Goal: Contribute content: Add original content to the website for others to see

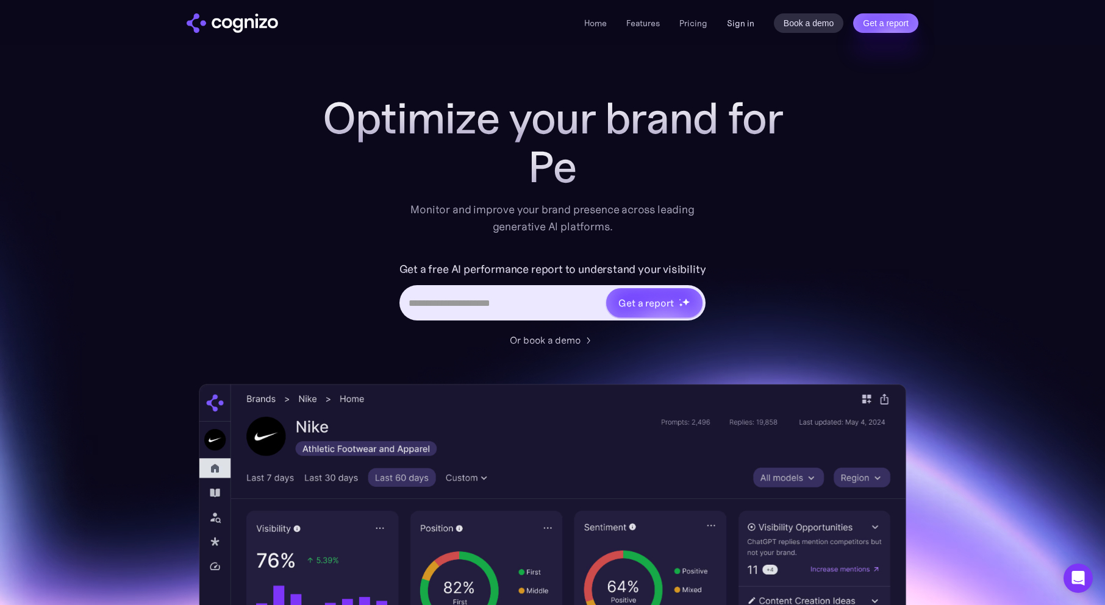
click at [730, 27] on link "Sign in" at bounding box center [740, 23] width 27 height 15
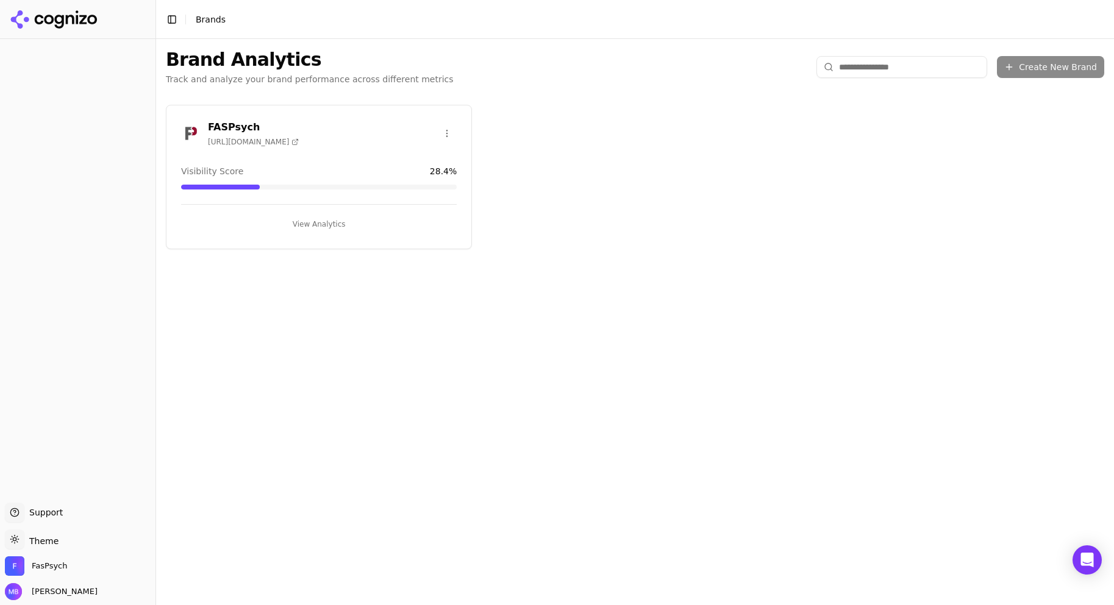
click at [318, 227] on button "View Analytics" at bounding box center [319, 225] width 276 height 20
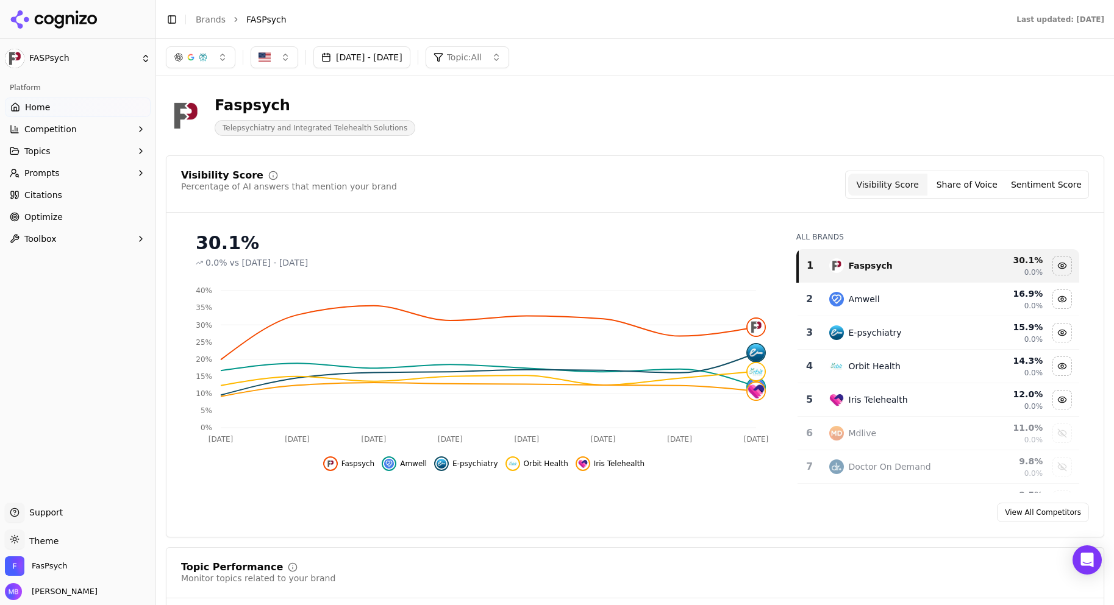
click at [86, 168] on button "Prompts" at bounding box center [78, 173] width 146 height 20
click at [71, 229] on span "Suggestions" at bounding box center [78, 232] width 106 height 12
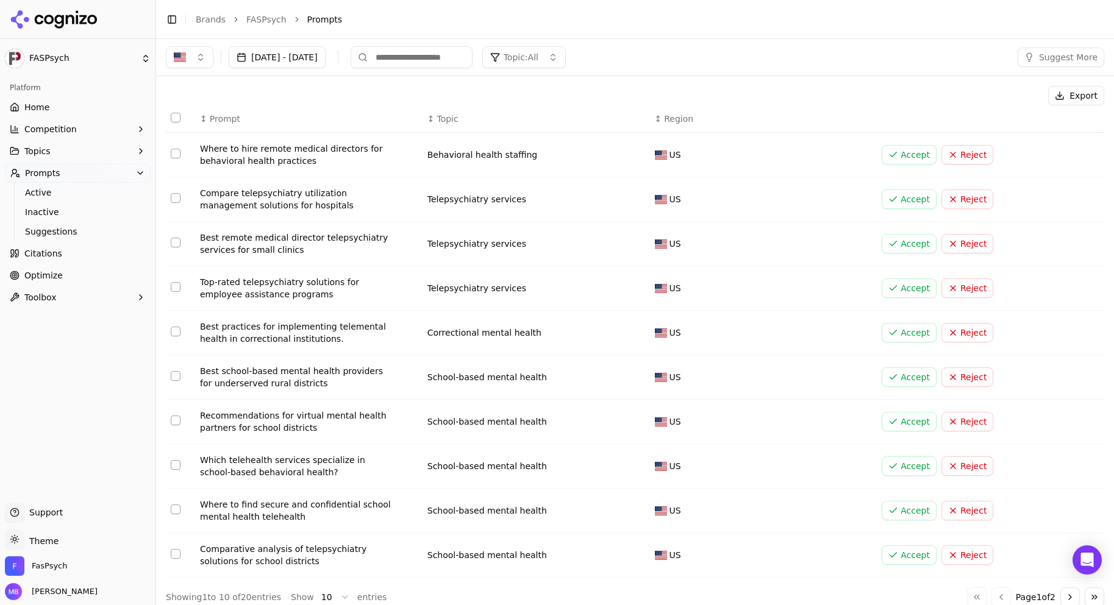
click at [952, 377] on button "Reject" at bounding box center [967, 378] width 52 height 20
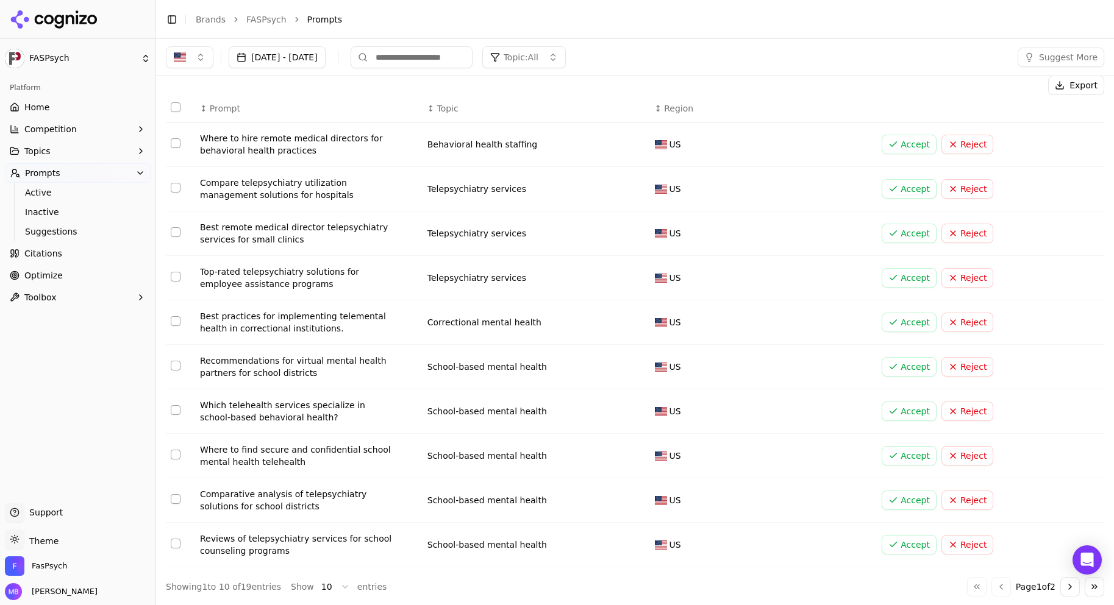
scroll to position [12, 0]
click at [958, 495] on button "Reject" at bounding box center [967, 499] width 52 height 20
click at [954, 538] on button "Reject" at bounding box center [967, 544] width 52 height 20
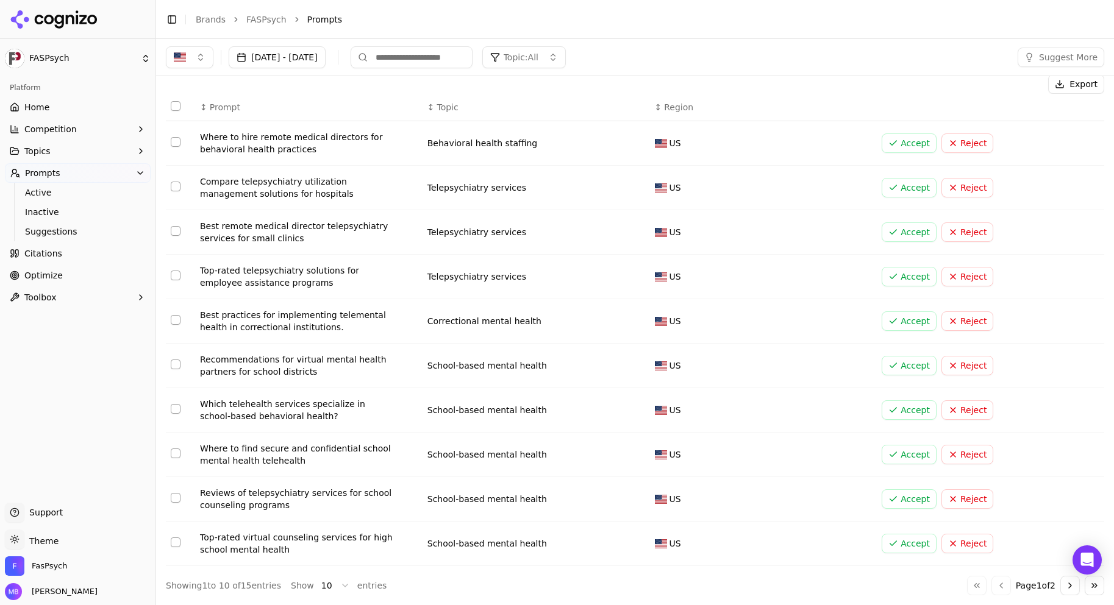
click at [954, 538] on button "Reject" at bounding box center [967, 544] width 52 height 20
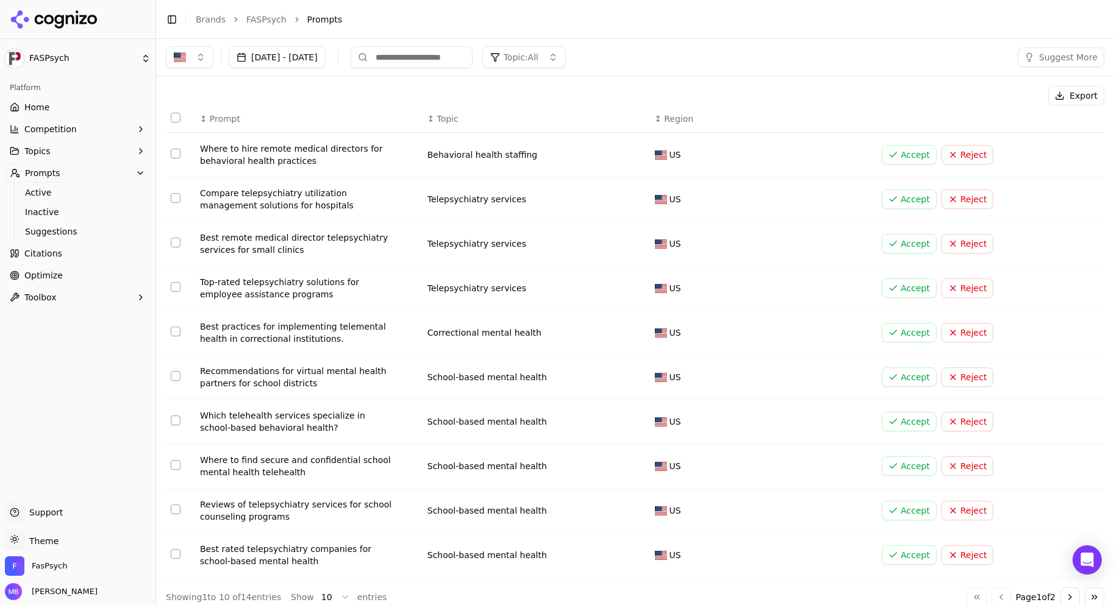
click at [906, 158] on button "Accept" at bounding box center [908, 155] width 55 height 20
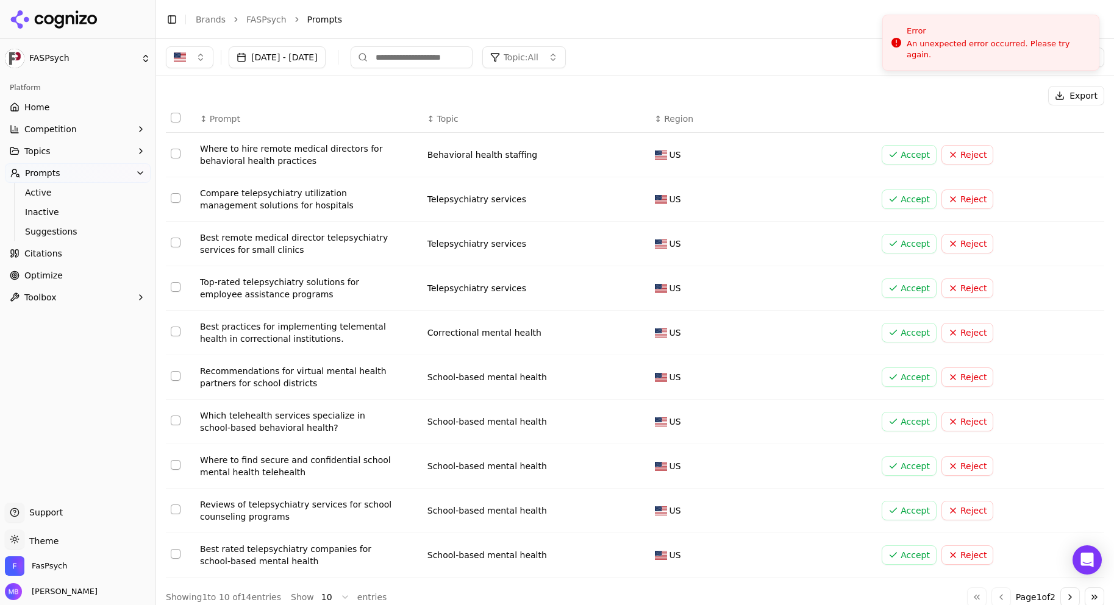
click at [124, 193] on span "Active" at bounding box center [78, 193] width 106 height 12
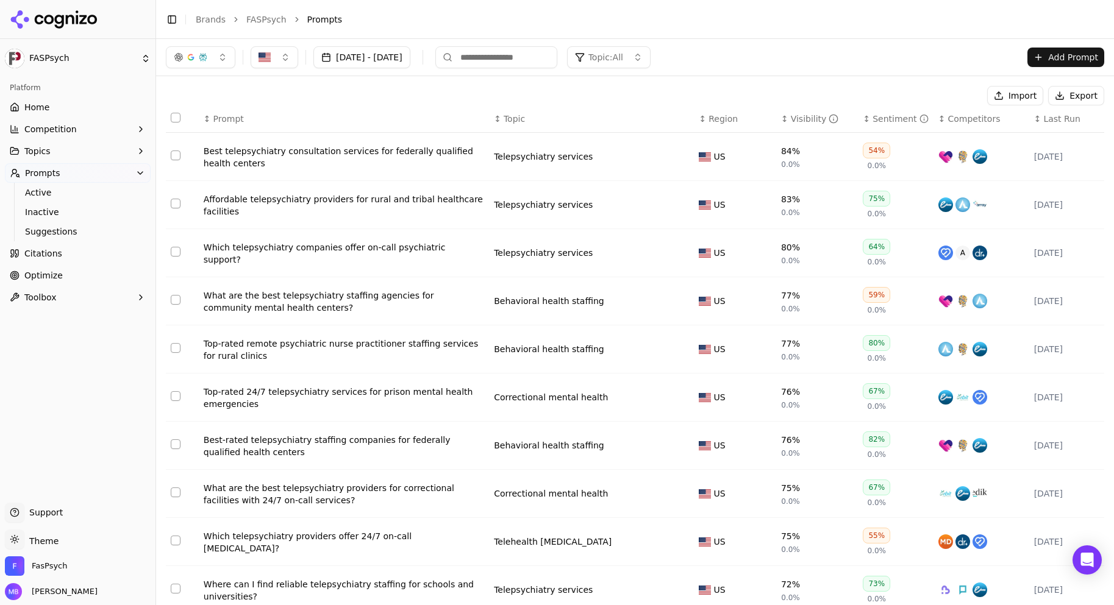
click at [1052, 57] on button "Add Prompt" at bounding box center [1065, 58] width 77 height 20
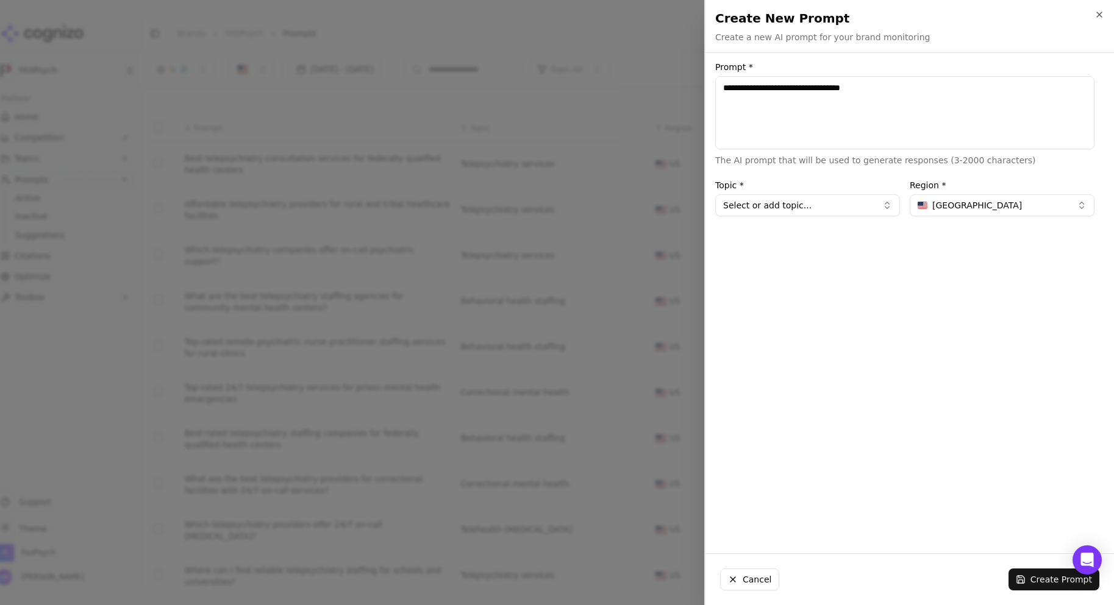
type textarea "**********"
click at [828, 208] on button "Select or add topic..." at bounding box center [807, 205] width 185 height 22
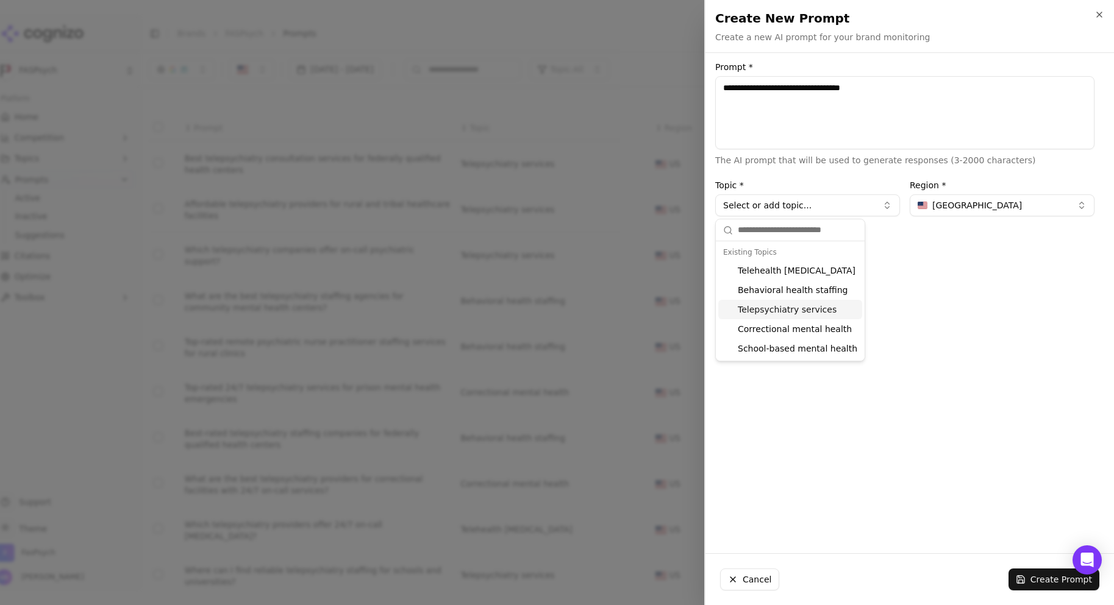
click at [819, 310] on div "Telepsychiatry services" at bounding box center [790, 310] width 144 height 20
type input "**********"
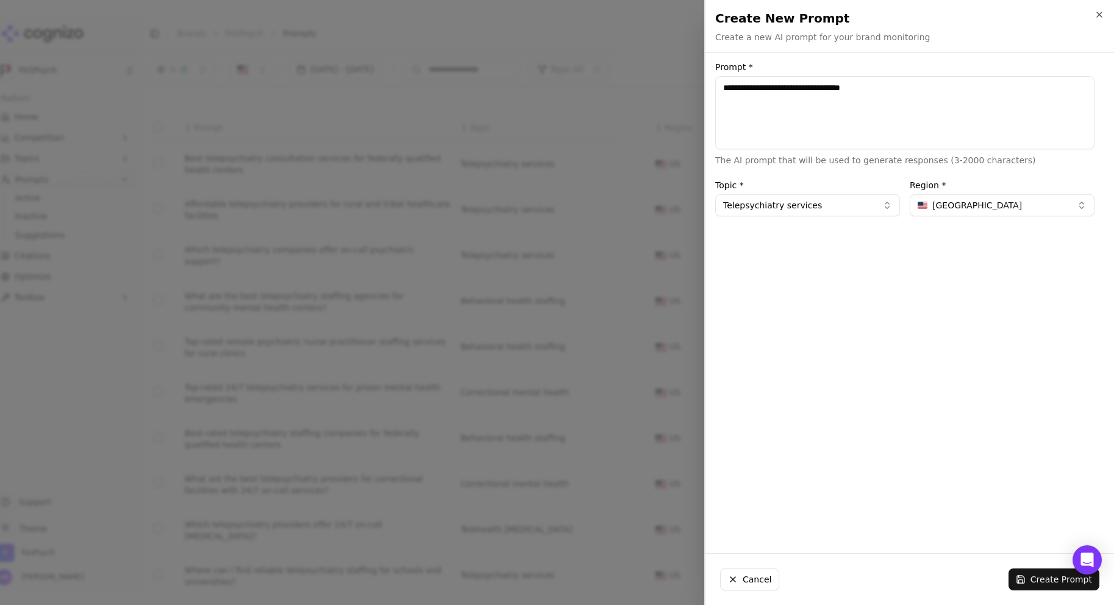
click at [1042, 582] on button "Create Prompt" at bounding box center [1053, 580] width 91 height 22
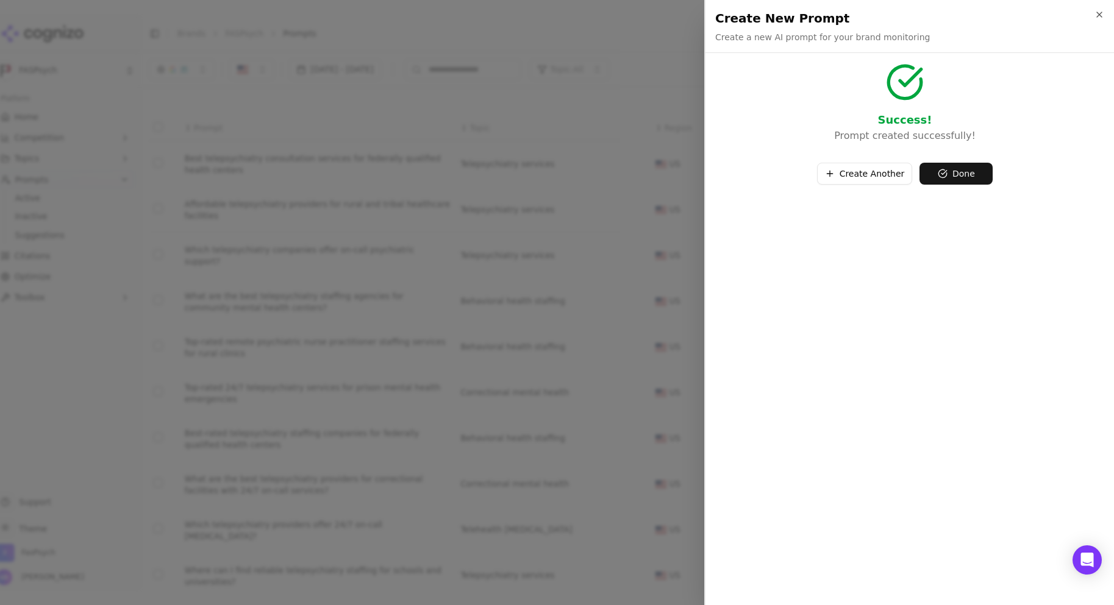
click at [869, 173] on button "Create Another" at bounding box center [865, 174] width 96 height 22
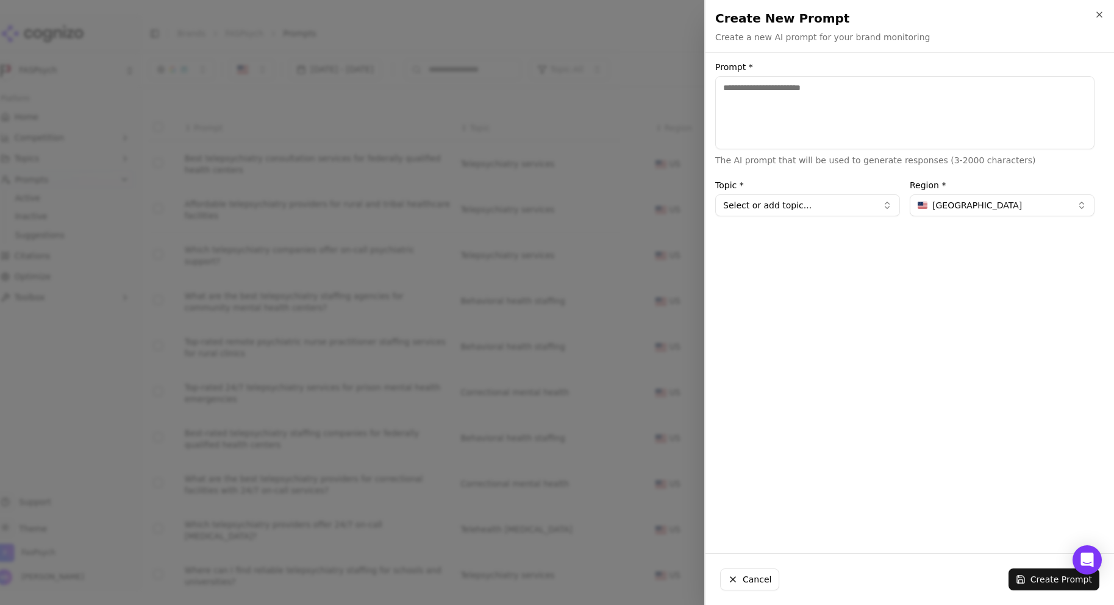
click at [830, 124] on textarea "Prompt *" at bounding box center [904, 112] width 379 height 73
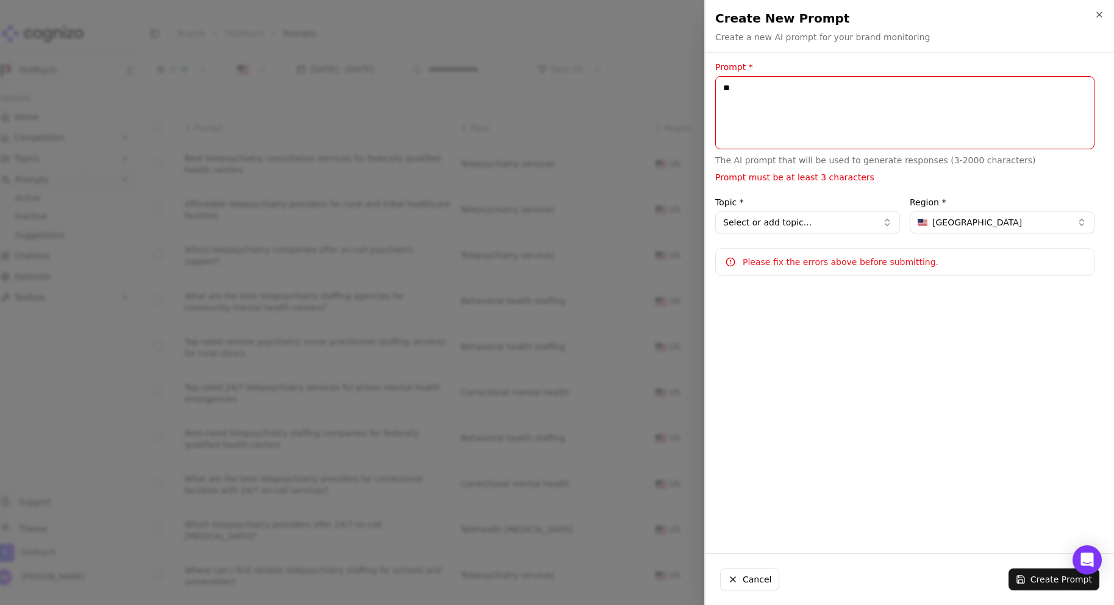
type textarea "*"
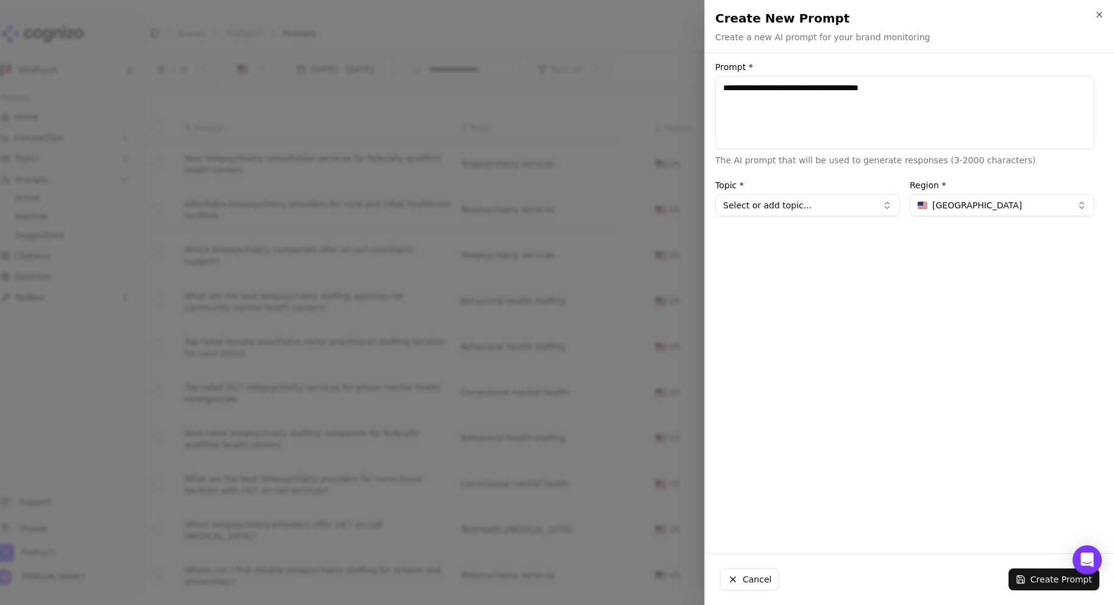
type textarea "**********"
click at [829, 206] on button "Select or add topic..." at bounding box center [807, 205] width 185 height 22
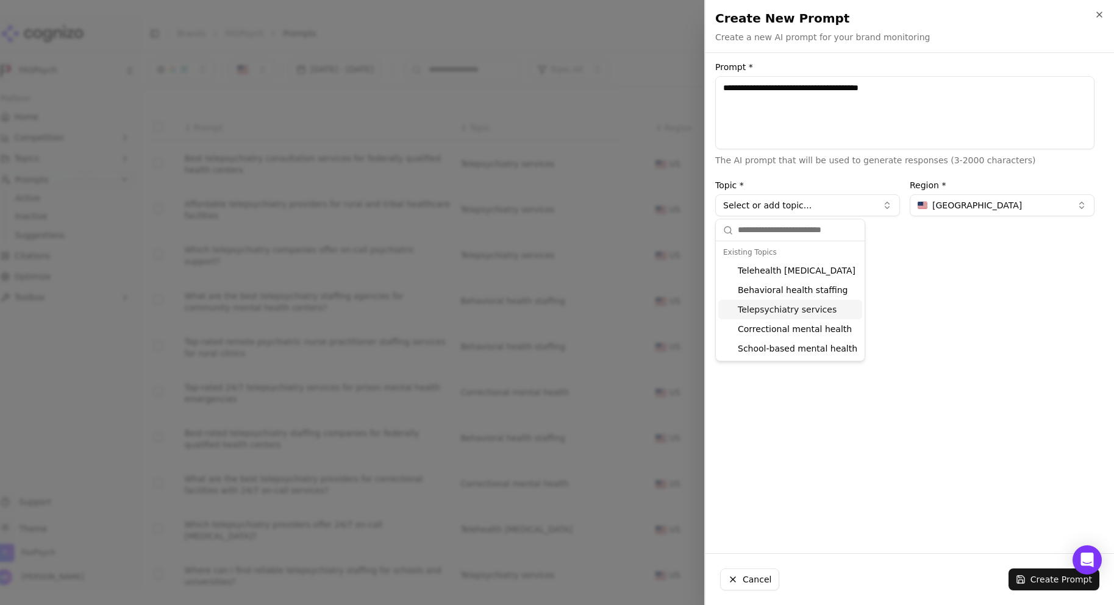
click at [819, 308] on div "Telepsychiatry services" at bounding box center [790, 310] width 144 height 20
type input "**********"
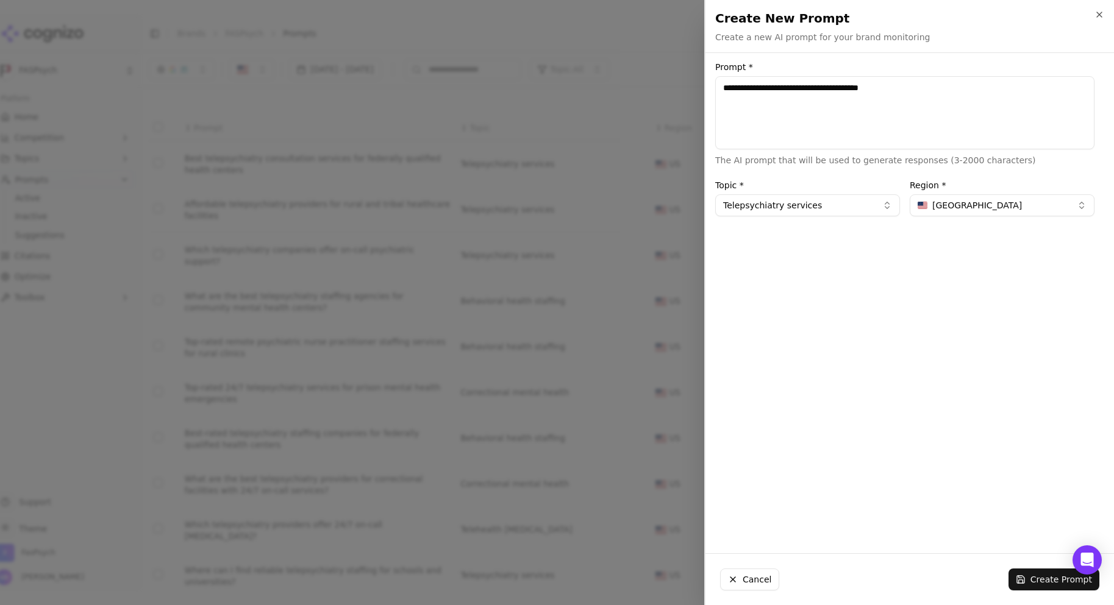
click at [1047, 577] on button "Create Prompt" at bounding box center [1053, 580] width 91 height 22
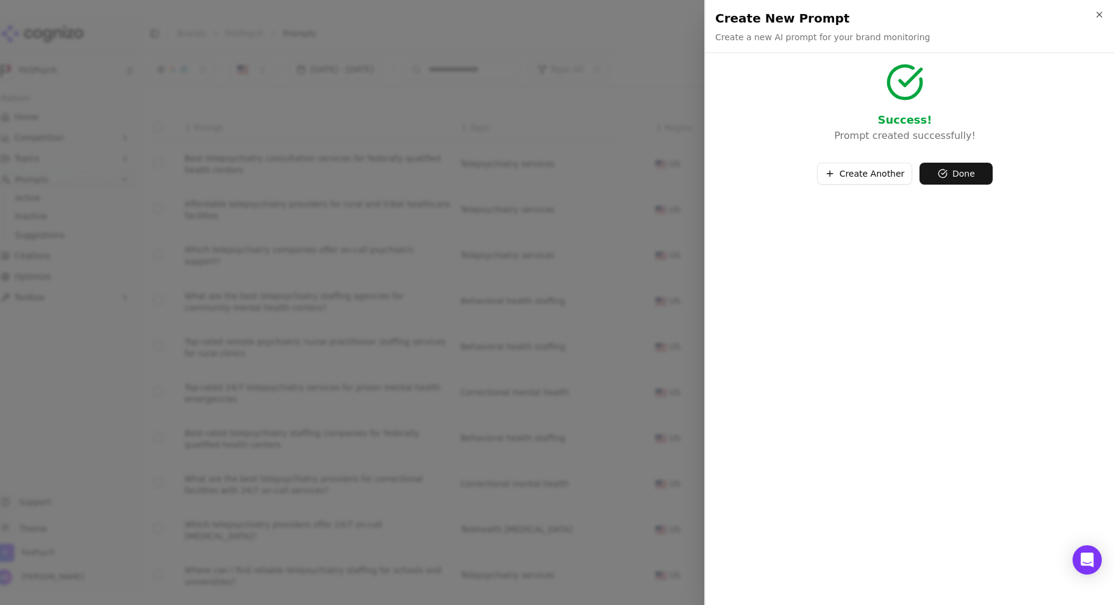
click at [976, 174] on button "Done" at bounding box center [955, 174] width 73 height 22
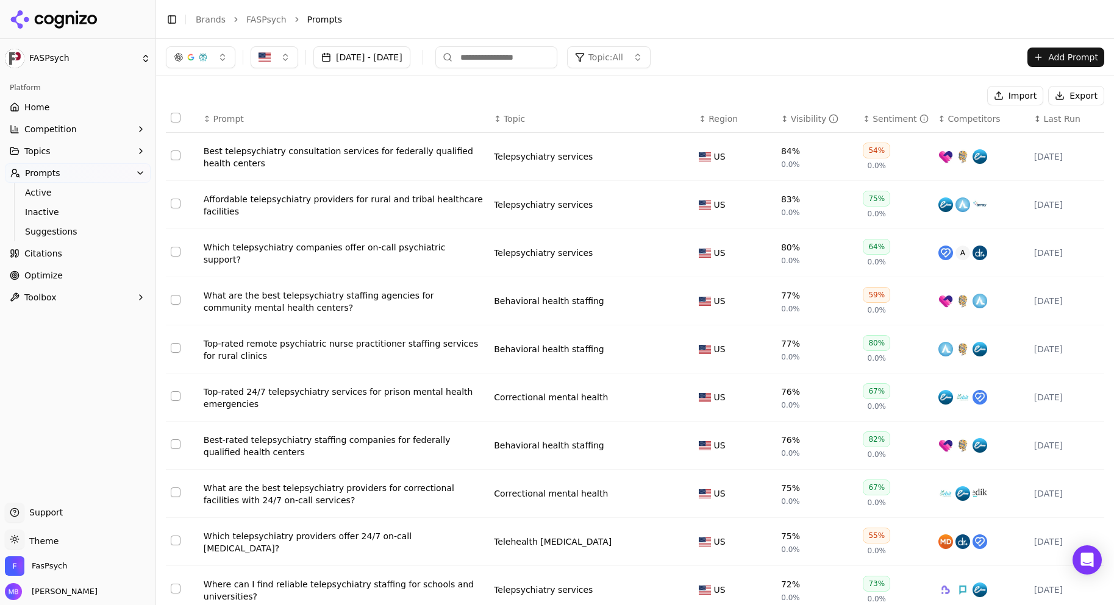
click at [1043, 124] on span "Last Run" at bounding box center [1061, 119] width 37 height 12
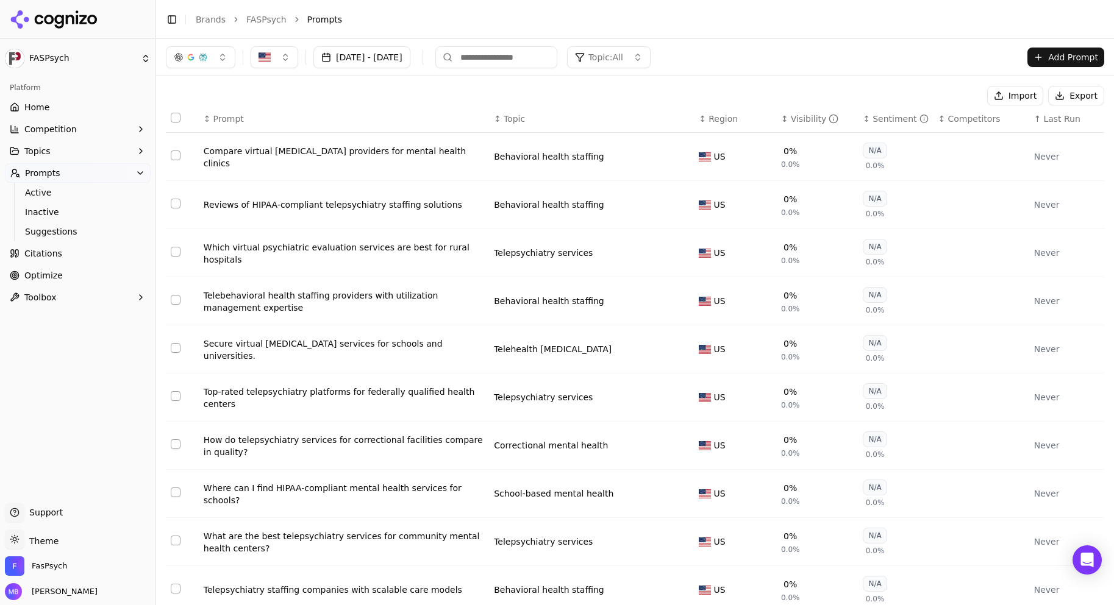
click at [1043, 124] on span "Last Run" at bounding box center [1061, 119] width 37 height 12
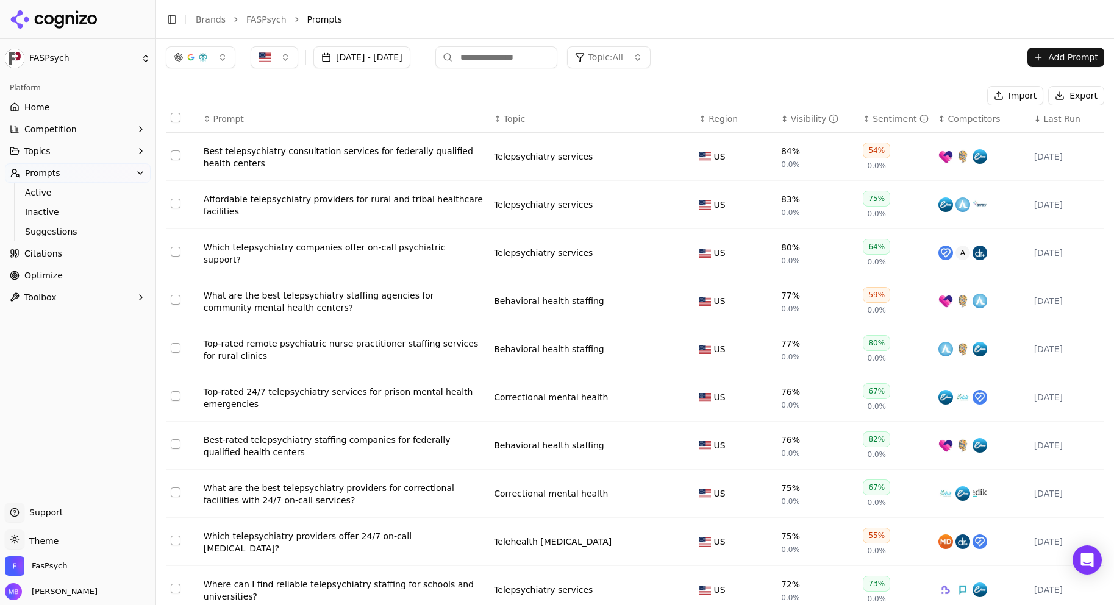
click at [672, 143] on td "Telepsychiatry services" at bounding box center [591, 157] width 205 height 48
click at [449, 154] on div "Best telepsychiatry consultation services for federally qualified health centers" at bounding box center [344, 157] width 280 height 24
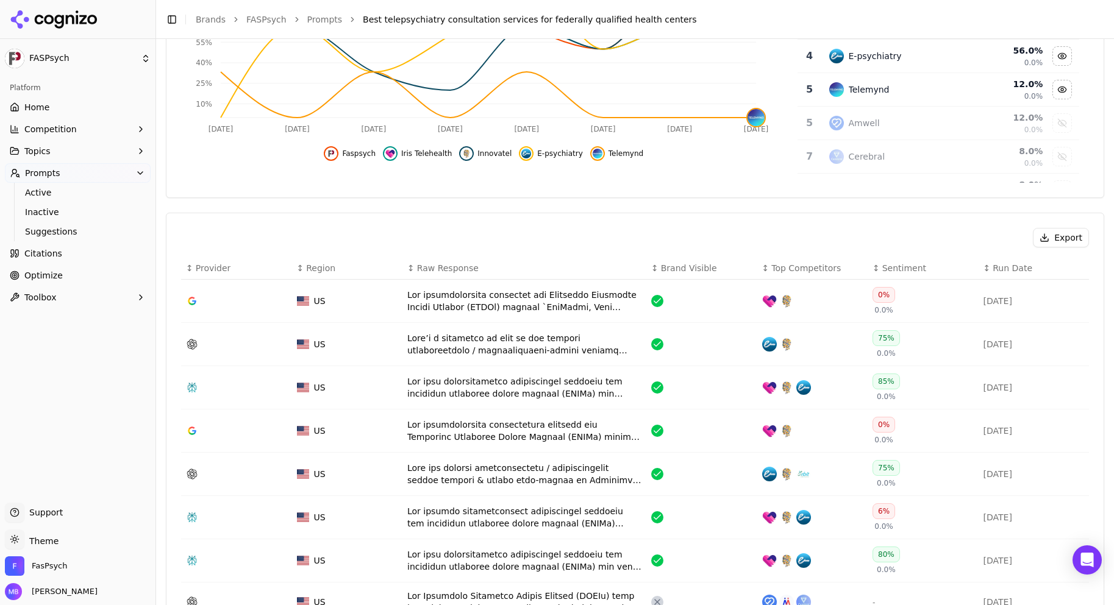
scroll to position [317, 0]
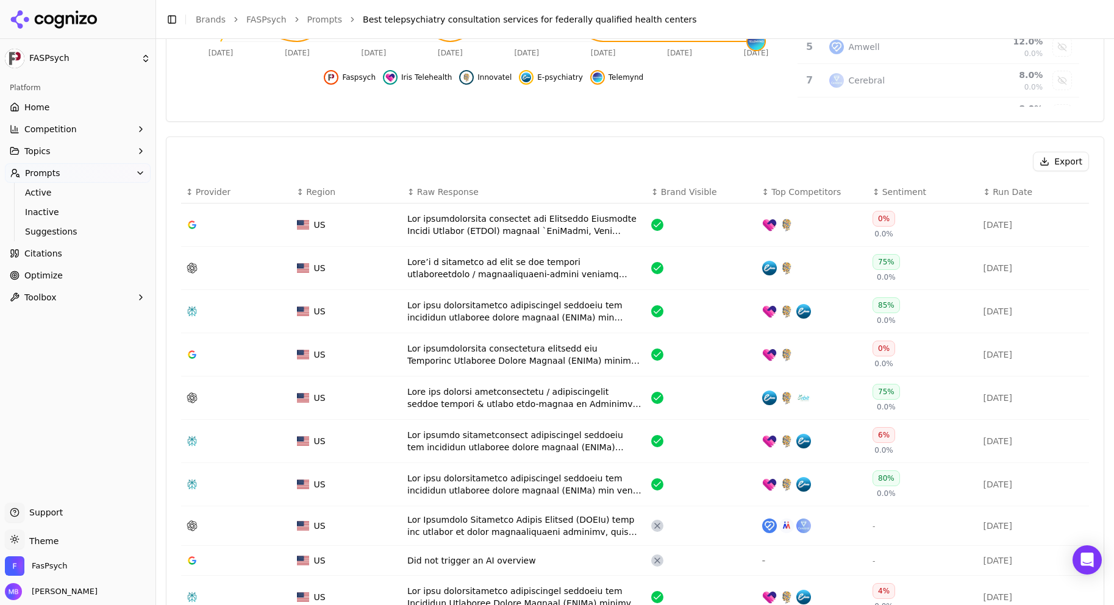
click at [583, 309] on div "Data table" at bounding box center [524, 311] width 234 height 24
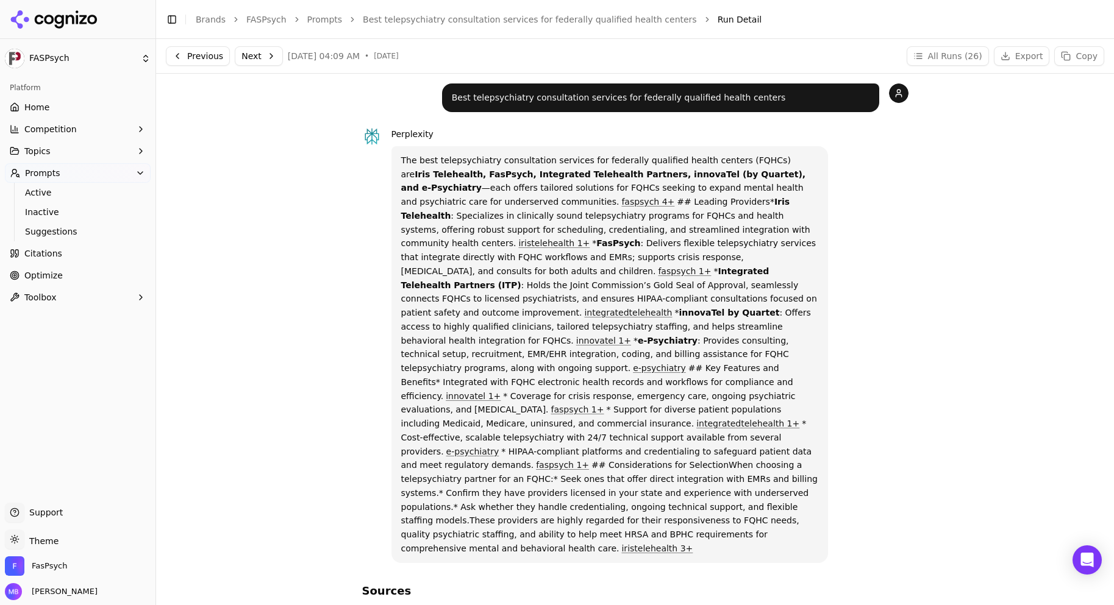
click at [79, 252] on link "Citations" at bounding box center [78, 254] width 146 height 20
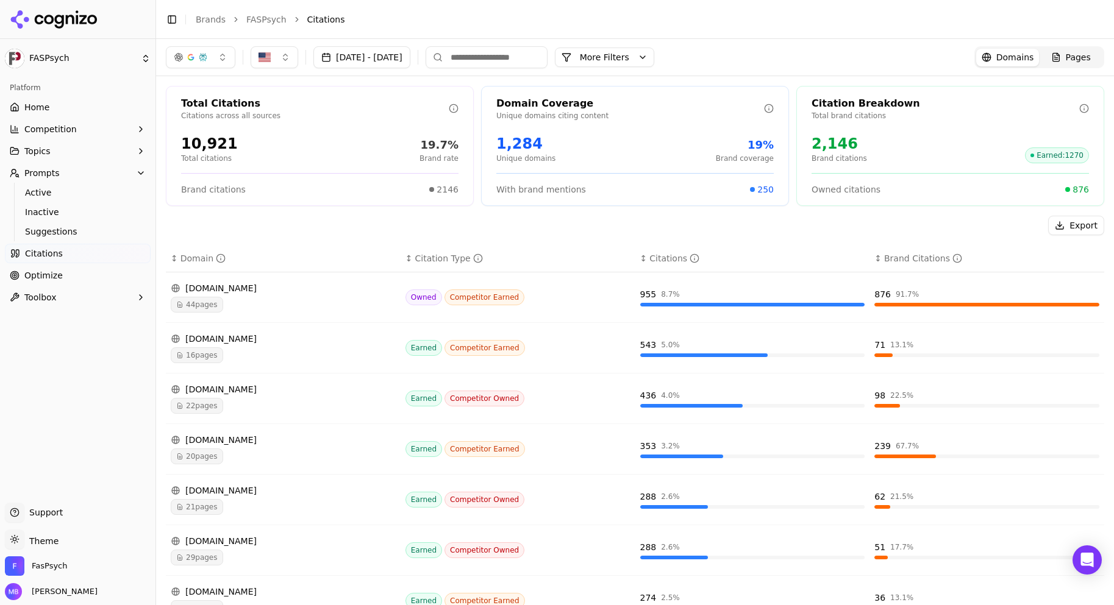
click at [232, 209] on div "Total Citations Citations across all sources 10,921 Total citations 19.7% Brand…" at bounding box center [635, 446] width 958 height 741
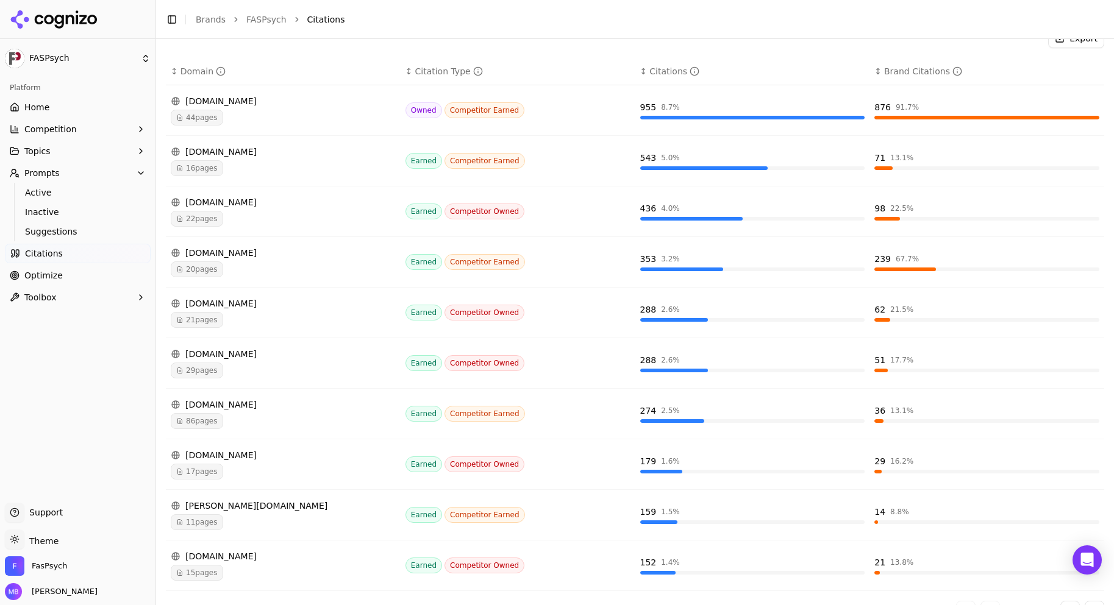
scroll to position [212, 0]
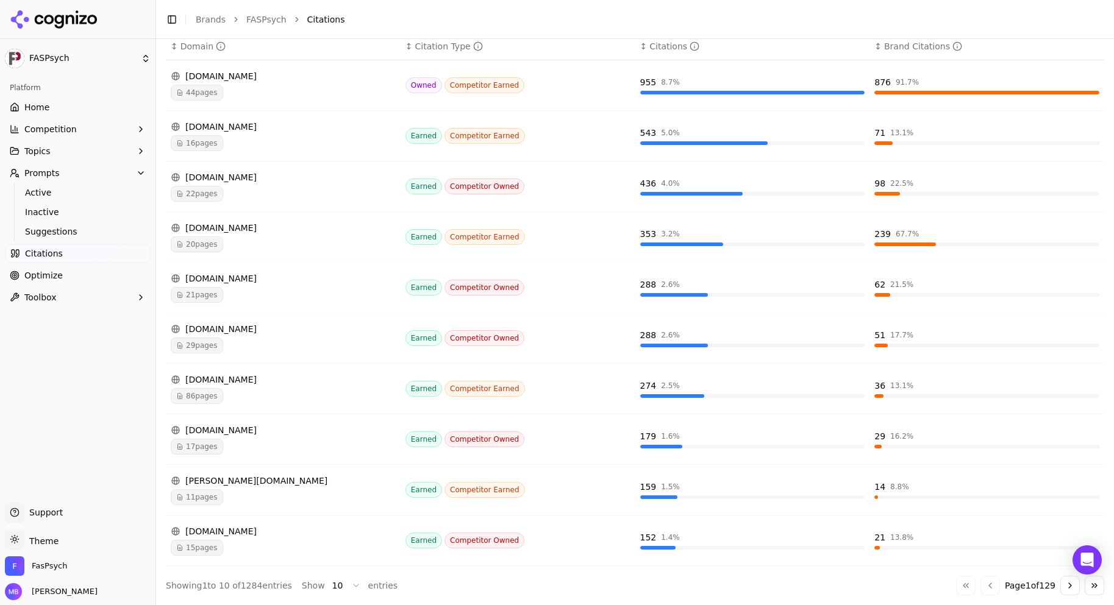
click at [232, 387] on div "[DOMAIN_NAME] 86 pages" at bounding box center [283, 389] width 225 height 30
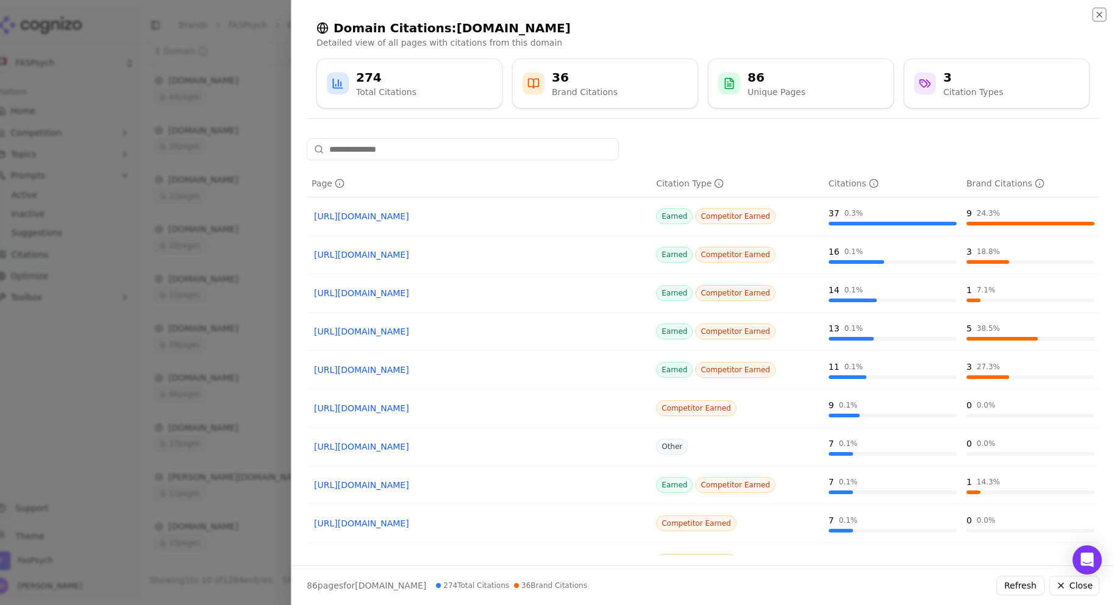
click at [1095, 14] on icon "button" at bounding box center [1099, 15] width 10 height 10
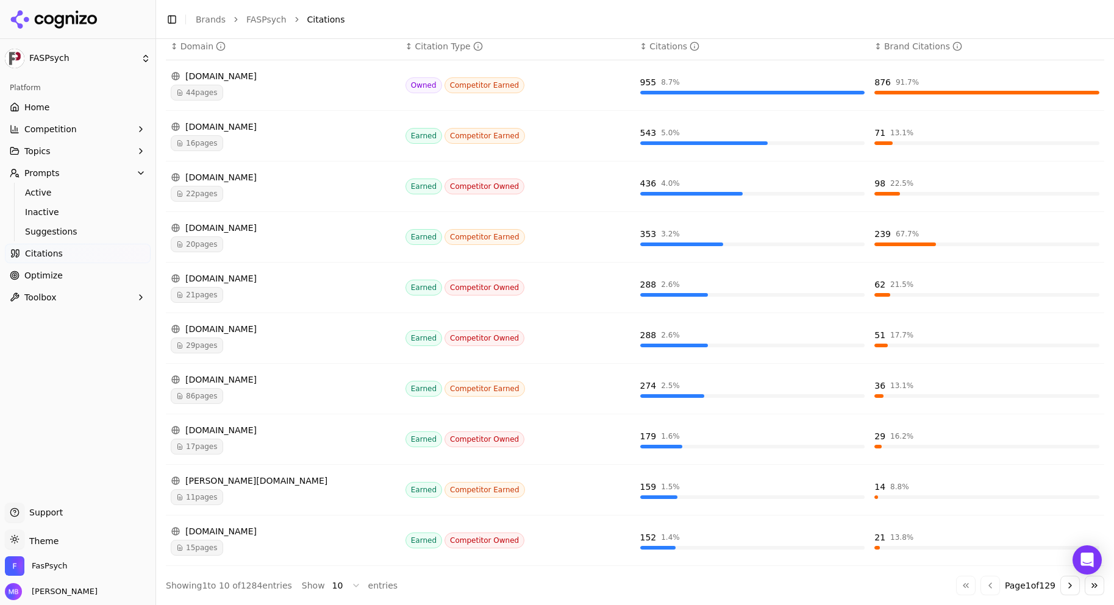
click at [582, 91] on div "Owned Competitor Earned" at bounding box center [517, 85] width 225 height 16
click at [230, 83] on div "[DOMAIN_NAME] 44 pages" at bounding box center [283, 85] width 225 height 30
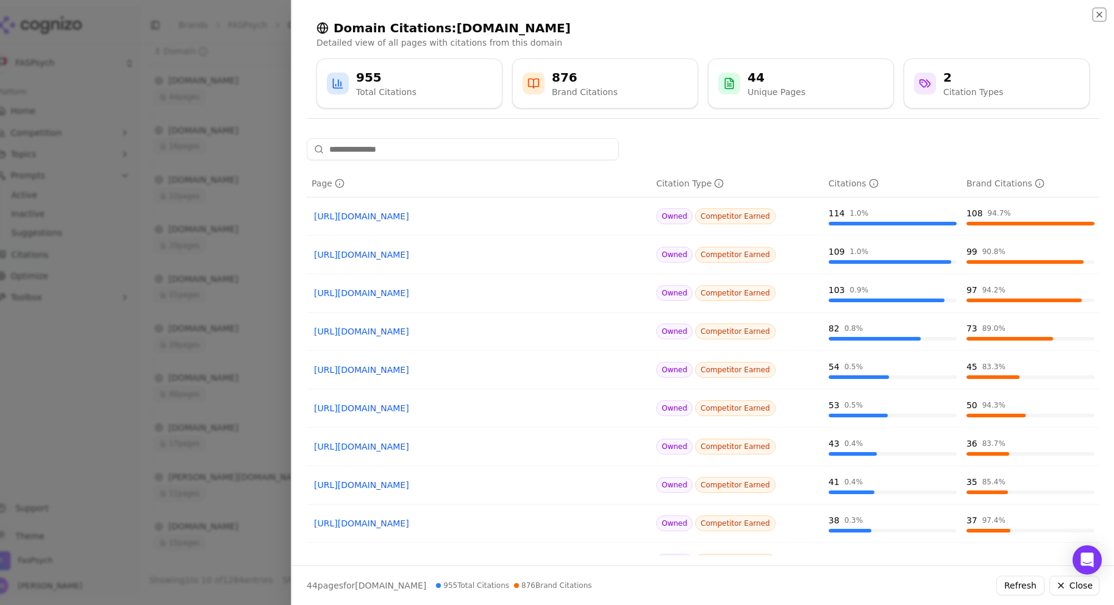
click at [1095, 13] on icon "button" at bounding box center [1099, 15] width 10 height 10
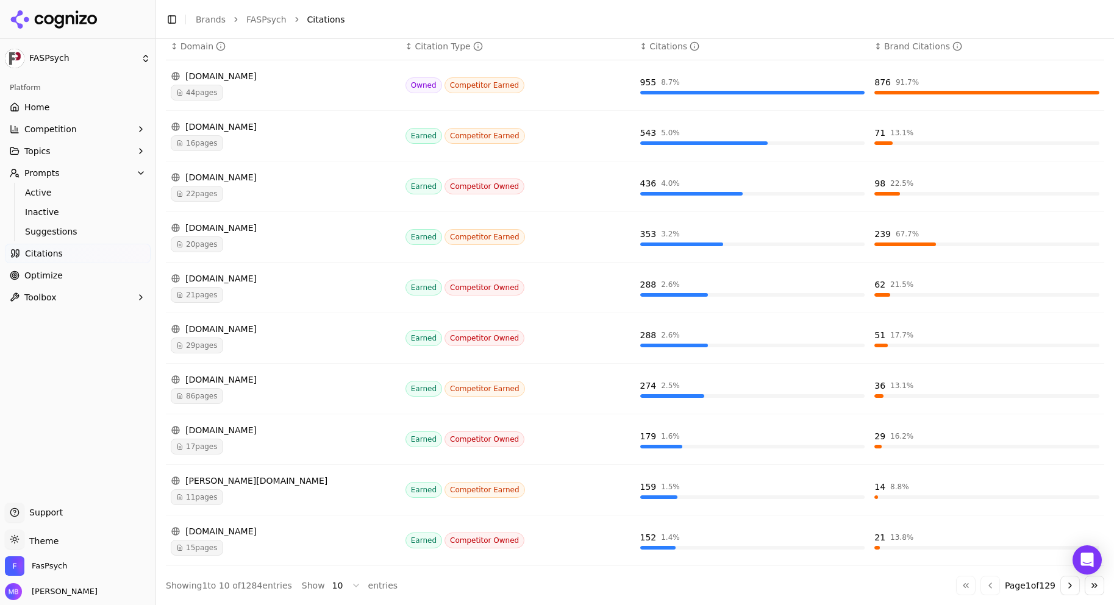
click at [1061, 593] on button "Go to next page" at bounding box center [1070, 586] width 20 height 20
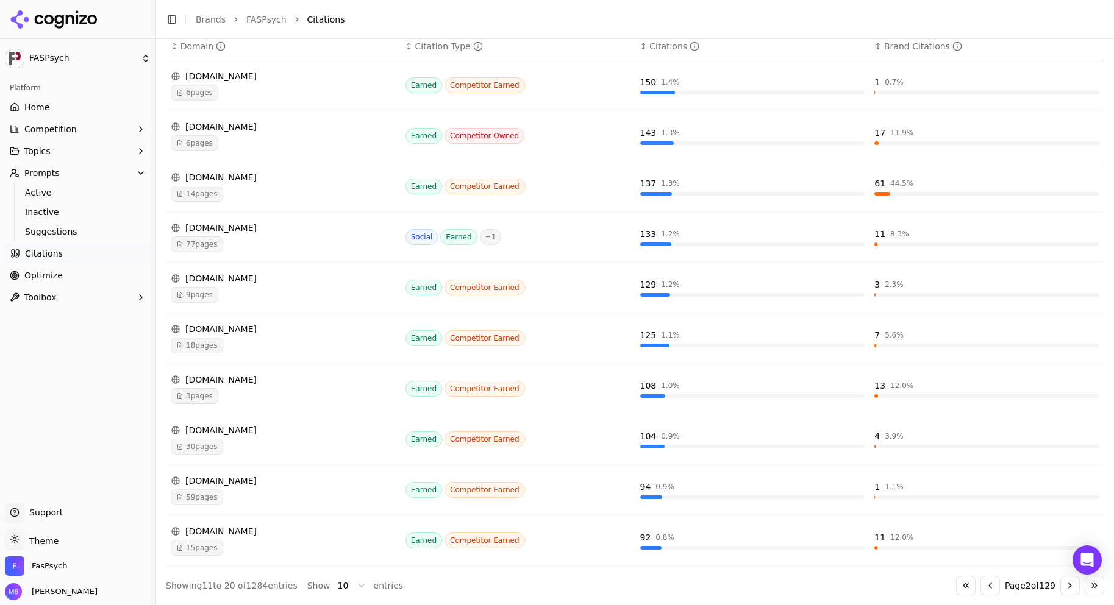
click at [1061, 593] on button "Go to next page" at bounding box center [1070, 586] width 20 height 20
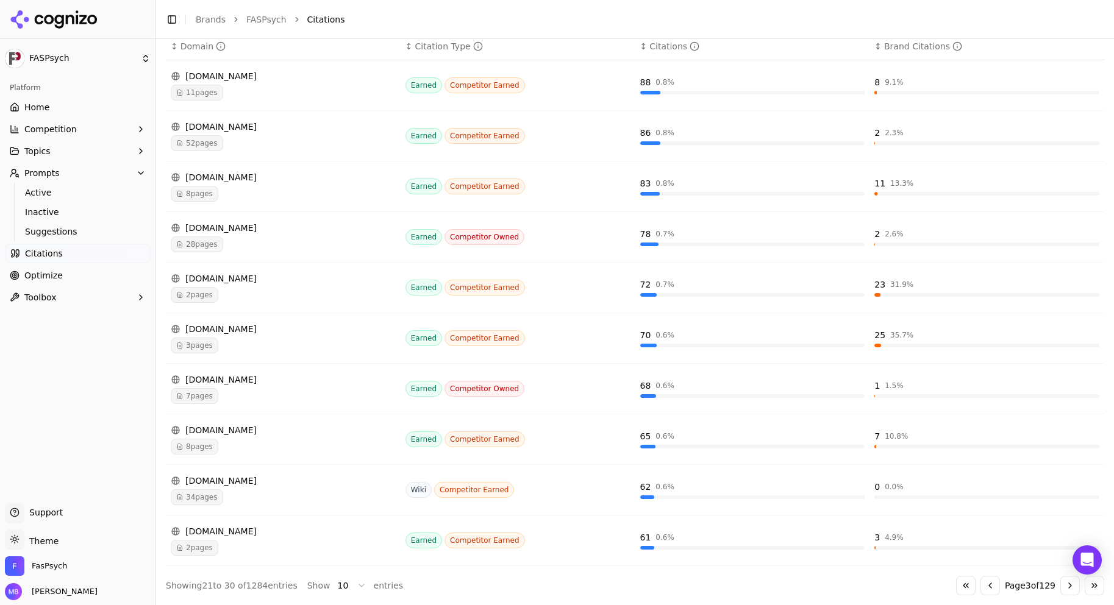
click at [1061, 593] on button "Go to next page" at bounding box center [1070, 586] width 20 height 20
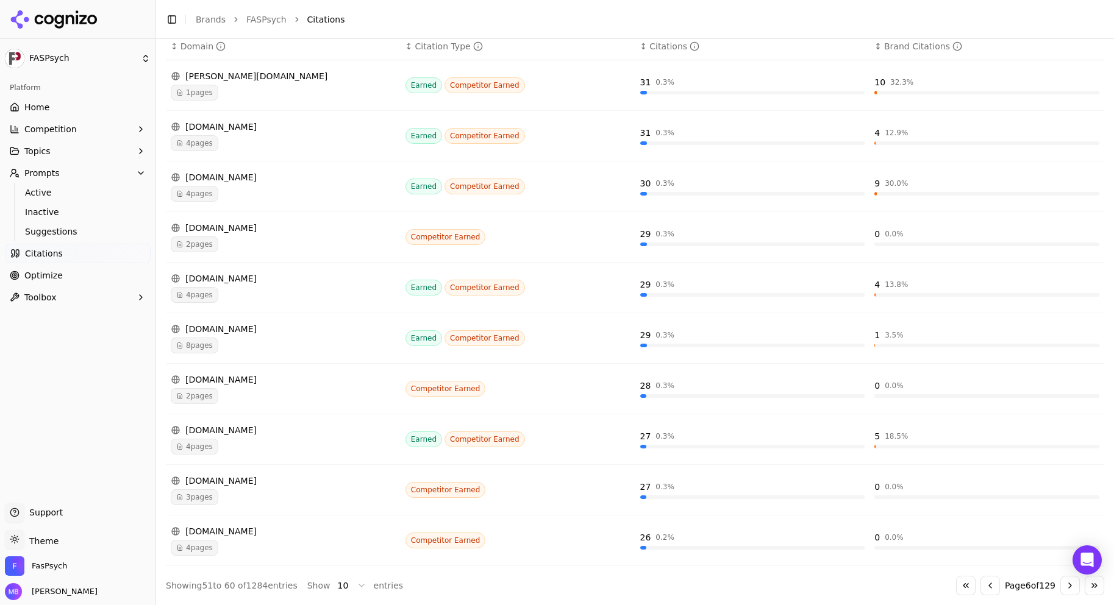
click at [1061, 593] on button "Go to next page" at bounding box center [1070, 586] width 20 height 20
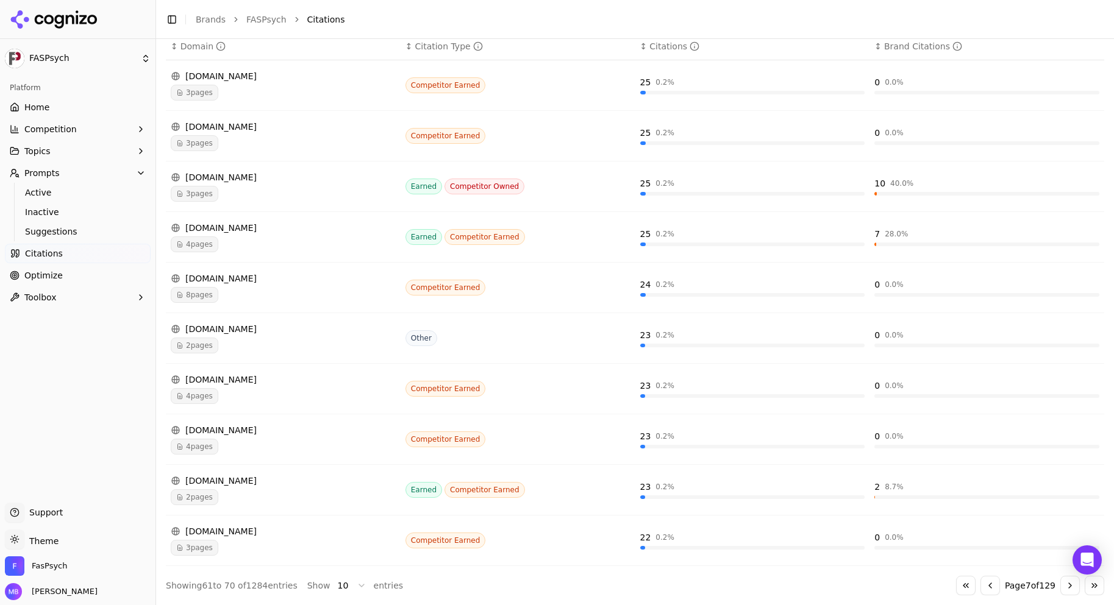
click at [982, 585] on button "Go to previous page" at bounding box center [990, 586] width 20 height 20
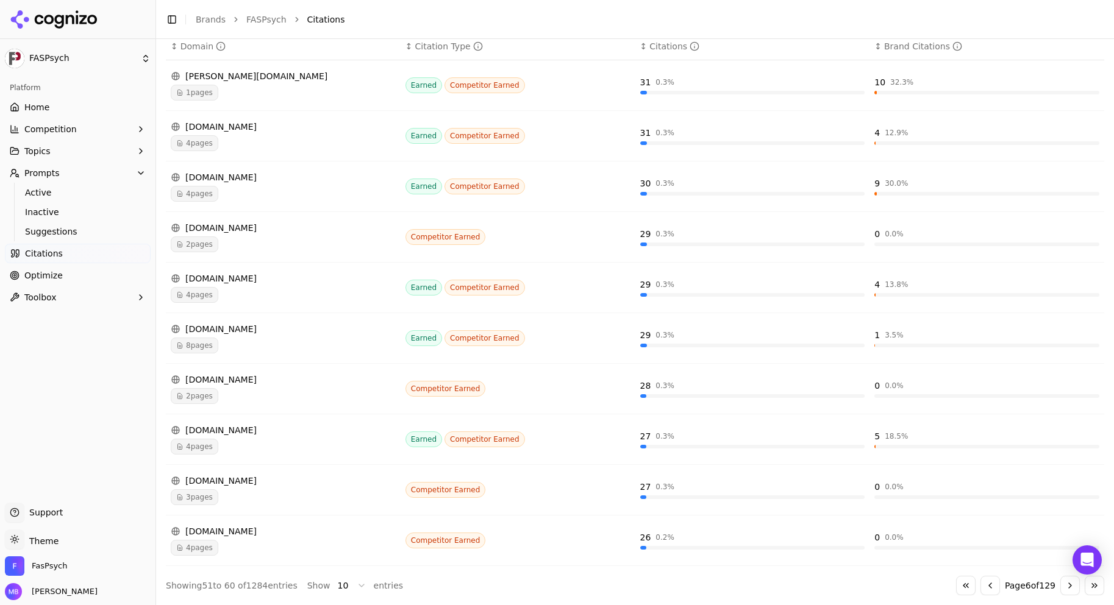
click at [982, 585] on button "Go to previous page" at bounding box center [990, 586] width 20 height 20
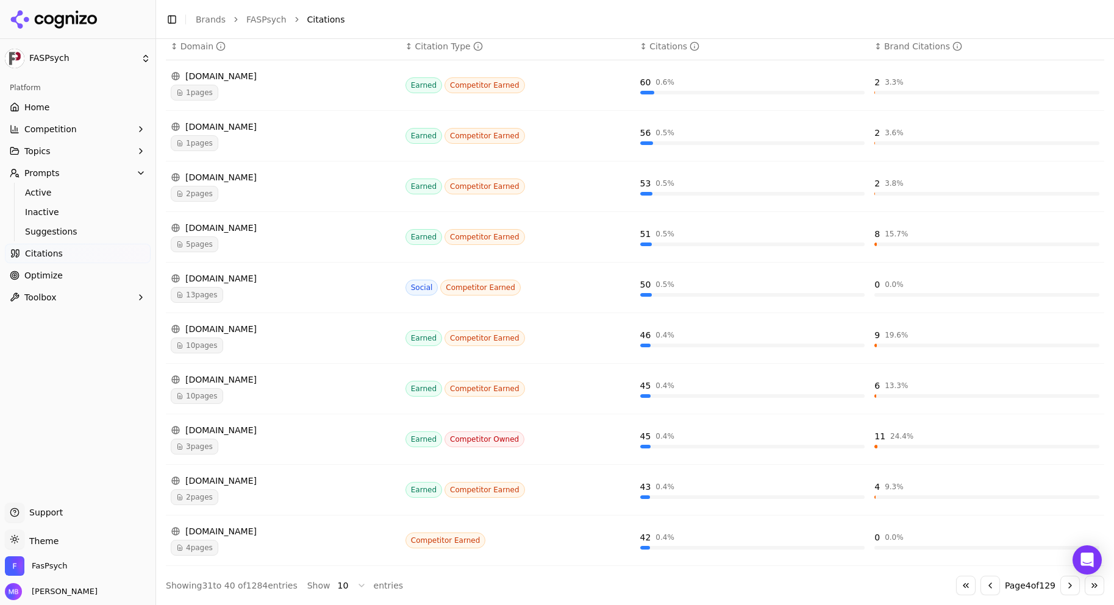
click at [982, 585] on button "Go to previous page" at bounding box center [990, 586] width 20 height 20
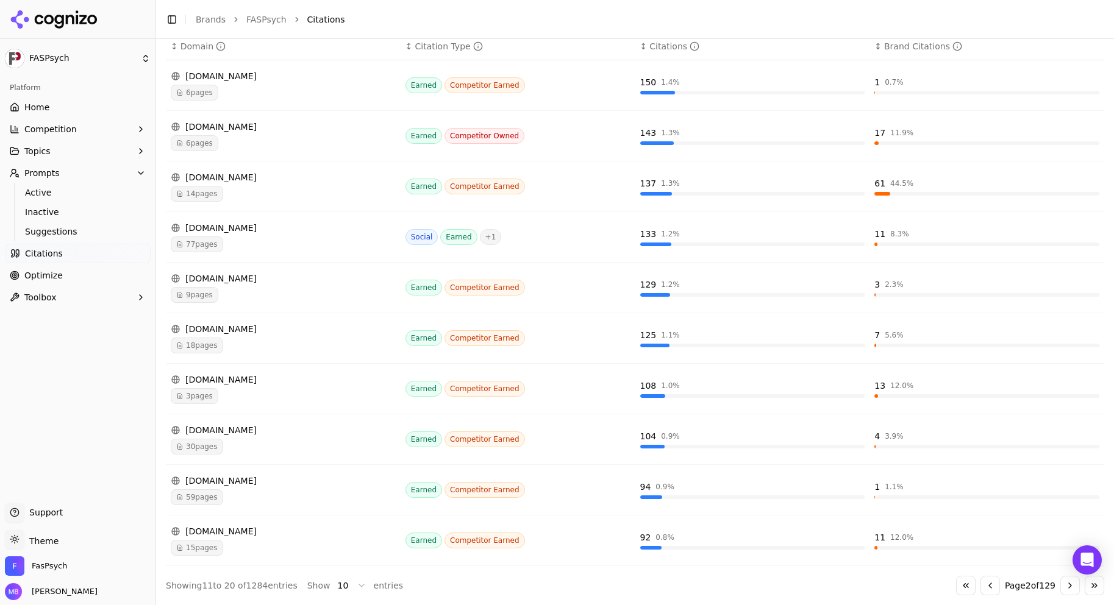
click at [982, 585] on button "Go to previous page" at bounding box center [990, 586] width 20 height 20
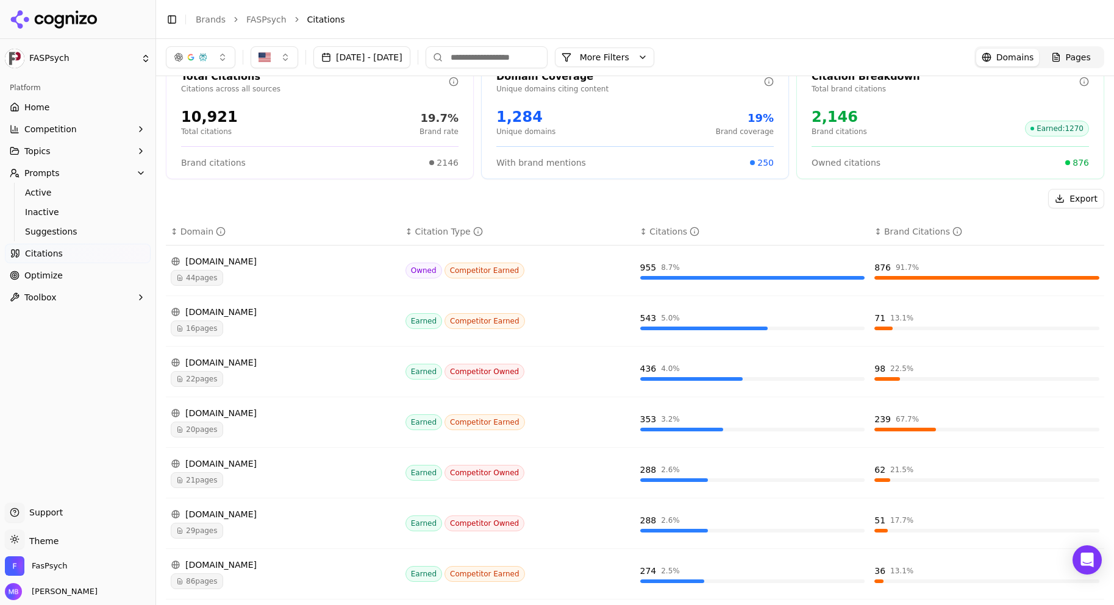
scroll to position [0, 0]
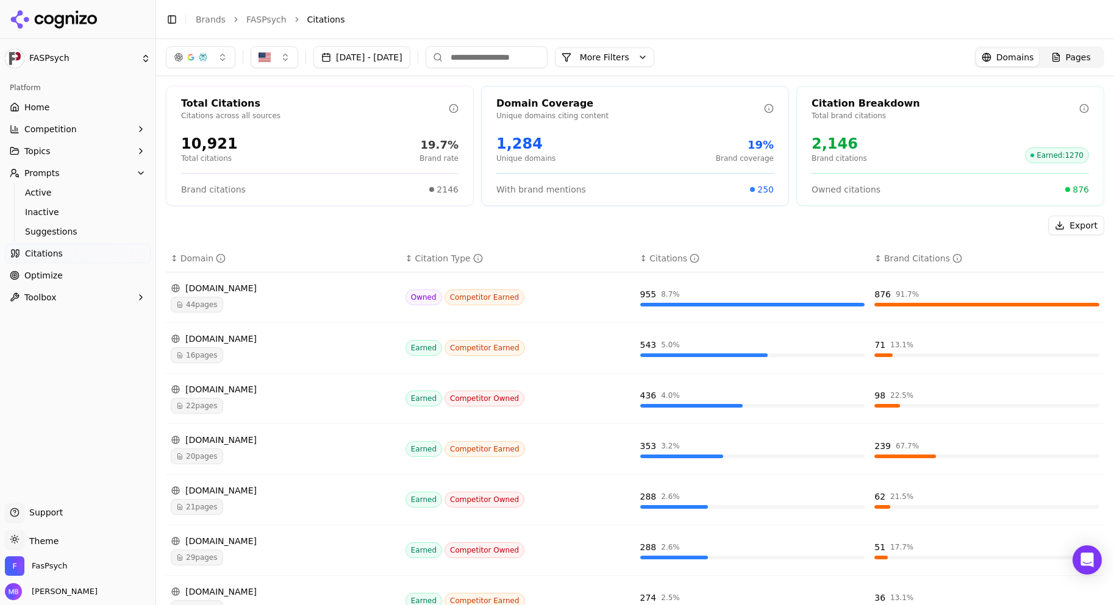
click at [107, 294] on button "Toolbox" at bounding box center [78, 298] width 146 height 20
click at [107, 271] on link "Optimize" at bounding box center [78, 276] width 146 height 20
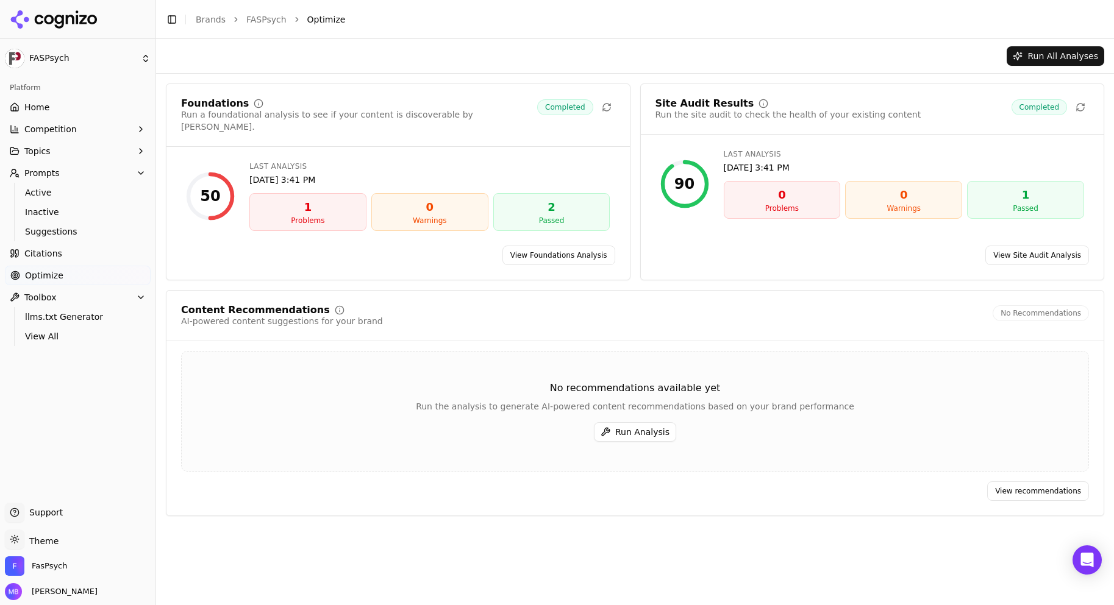
click at [107, 260] on link "Citations" at bounding box center [78, 254] width 146 height 20
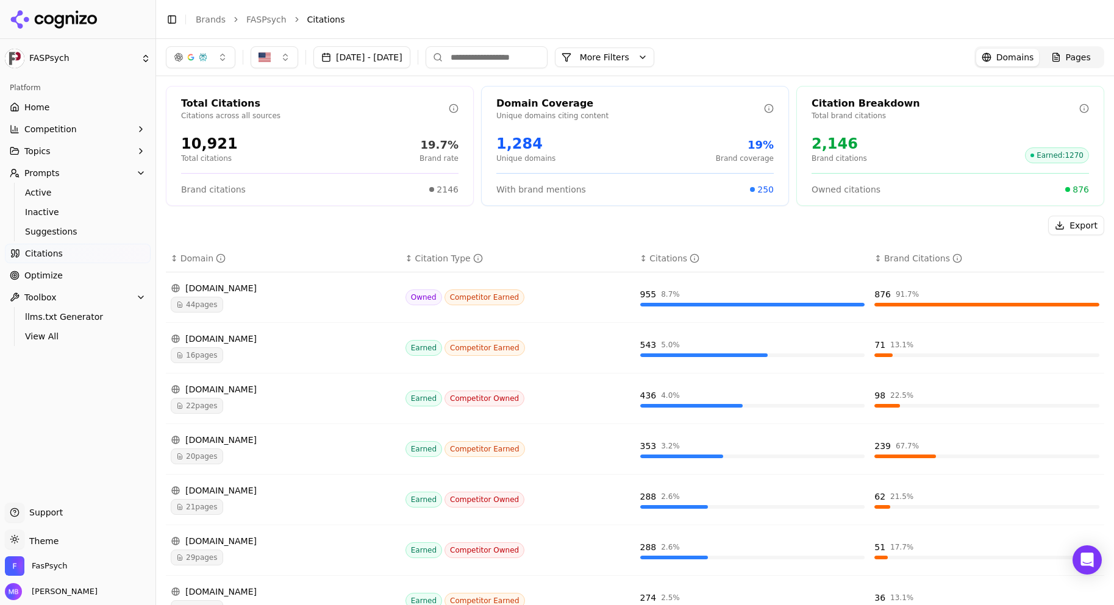
click at [102, 191] on span "Active" at bounding box center [78, 193] width 106 height 12
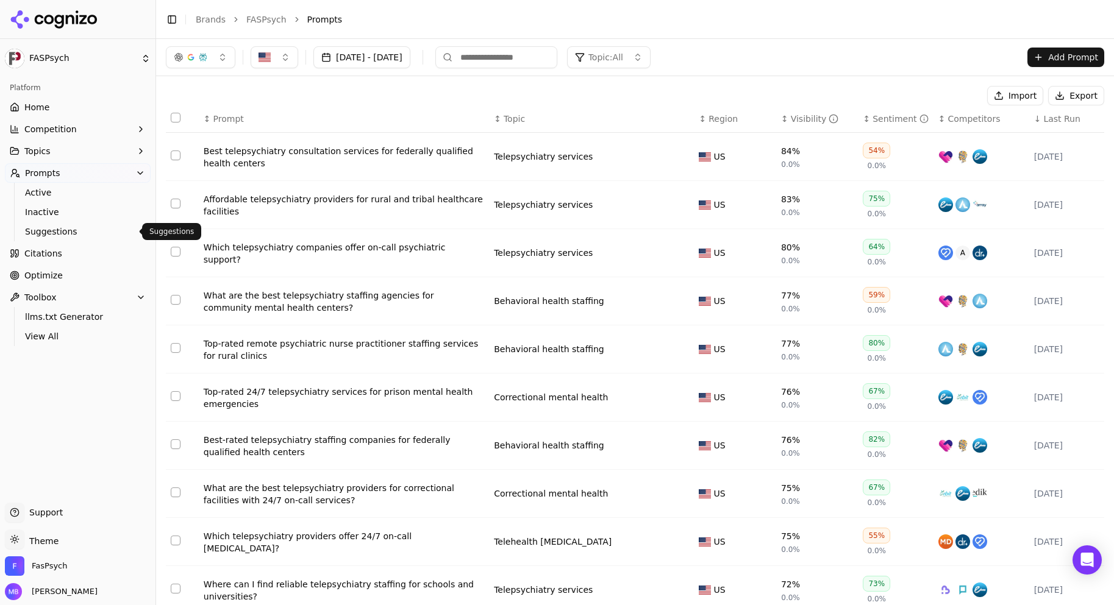
click at [74, 235] on span "Suggestions" at bounding box center [78, 232] width 106 height 12
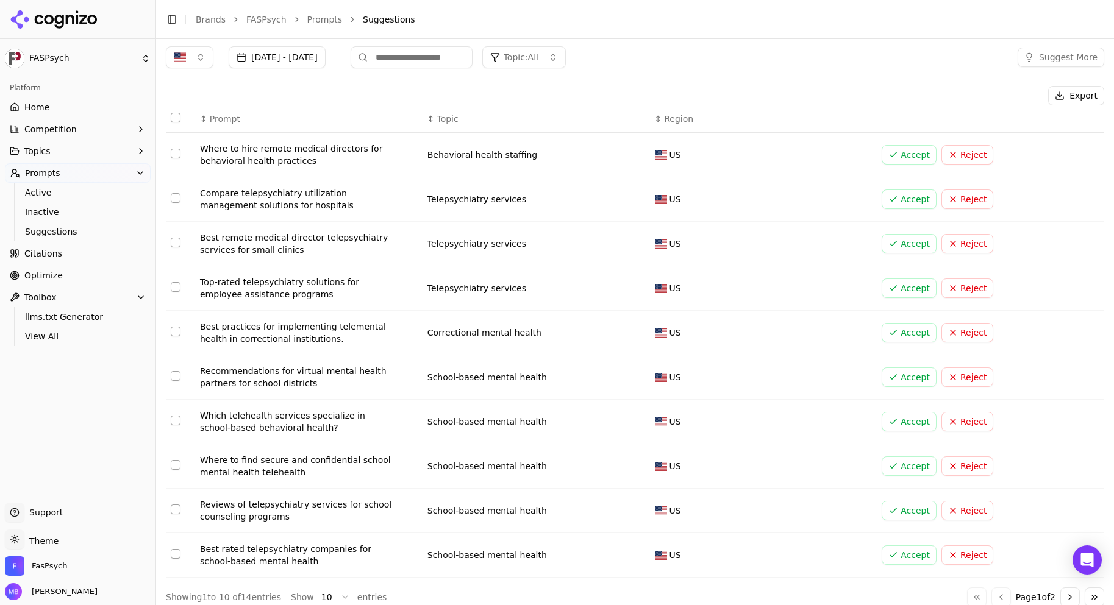
click at [173, 152] on button "Select row 1" at bounding box center [176, 154] width 10 height 10
click at [171, 242] on button "Select row 3" at bounding box center [176, 243] width 10 height 10
click at [922, 101] on button "Accept ( 2 )" at bounding box center [933, 96] width 72 height 20
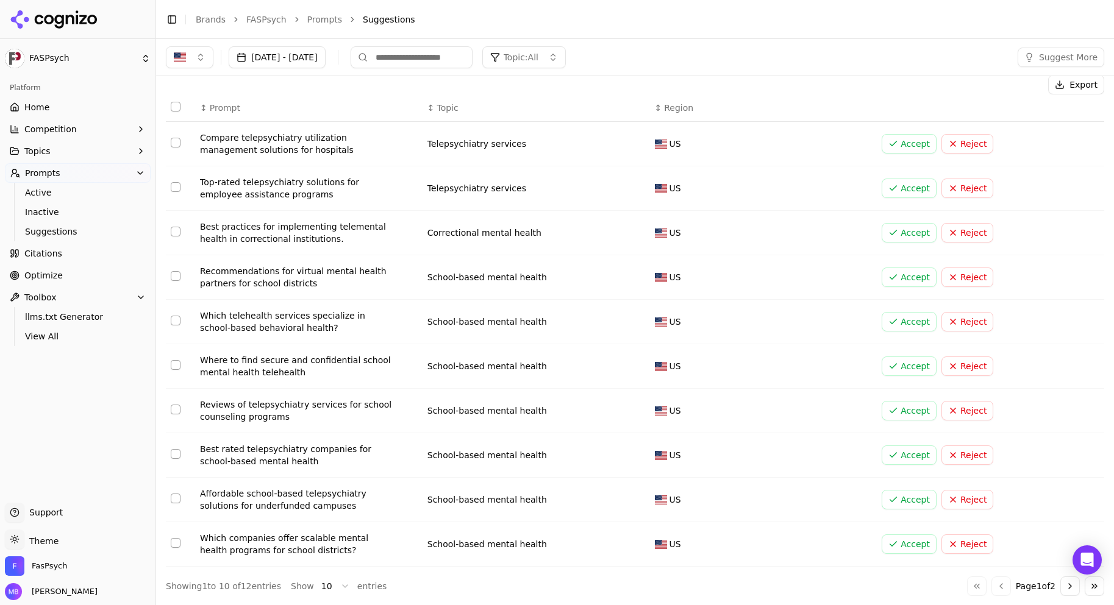
scroll to position [12, 0]
click at [1061, 591] on button "Go to next page" at bounding box center [1070, 586] width 20 height 20
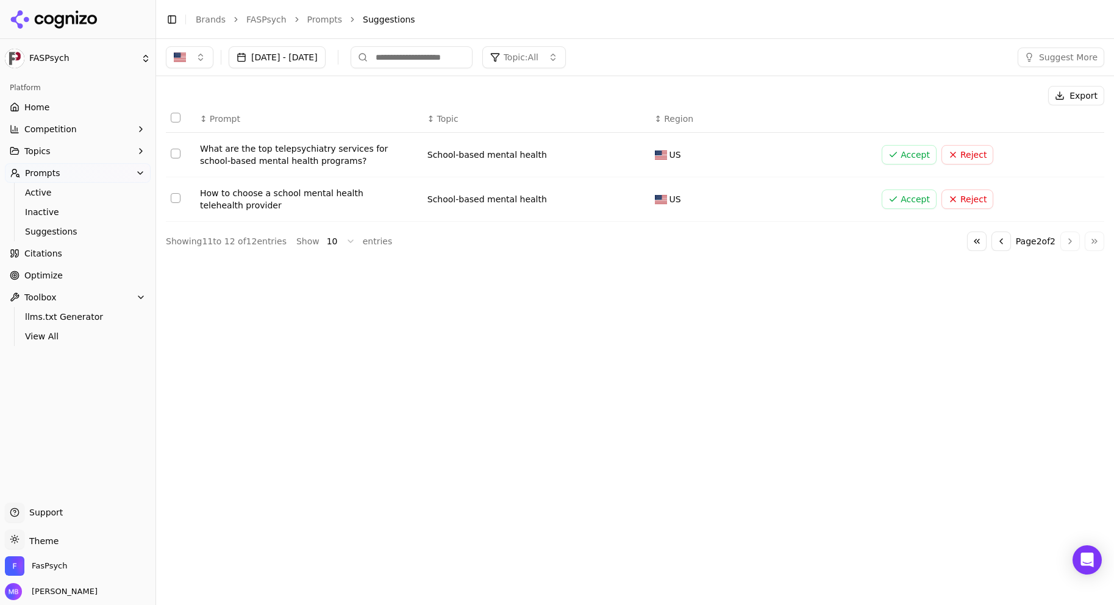
scroll to position [0, 0]
click at [994, 240] on button "Go to previous page" at bounding box center [1001, 242] width 20 height 20
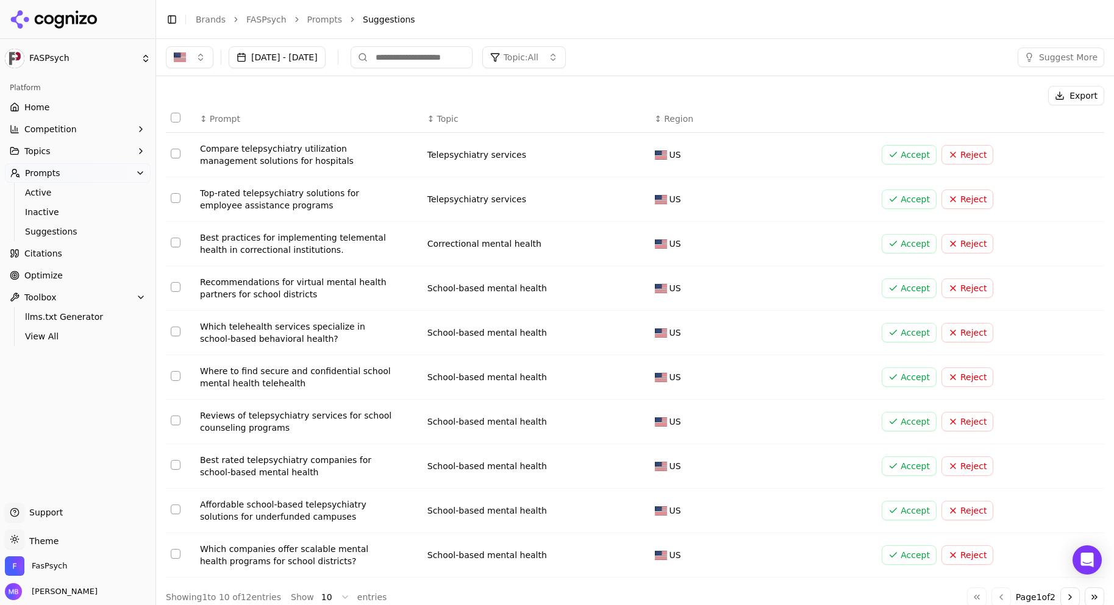
click at [174, 243] on button "Select row 3" at bounding box center [176, 243] width 10 height 10
click at [179, 419] on button "Select row 7" at bounding box center [176, 421] width 10 height 10
click at [177, 468] on button "Select row 8" at bounding box center [176, 465] width 10 height 10
click at [175, 507] on button "Select row 9" at bounding box center [176, 510] width 10 height 10
click at [179, 376] on button "Select row 6" at bounding box center [176, 376] width 10 height 10
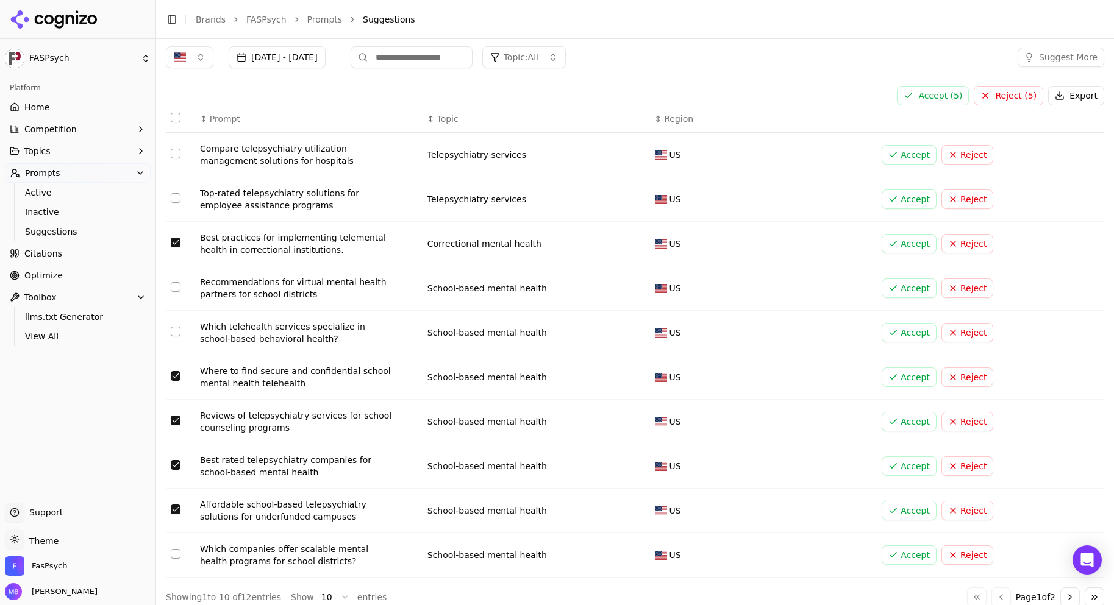
click at [1000, 98] on button "Reject ( 5 )" at bounding box center [1008, 96] width 69 height 20
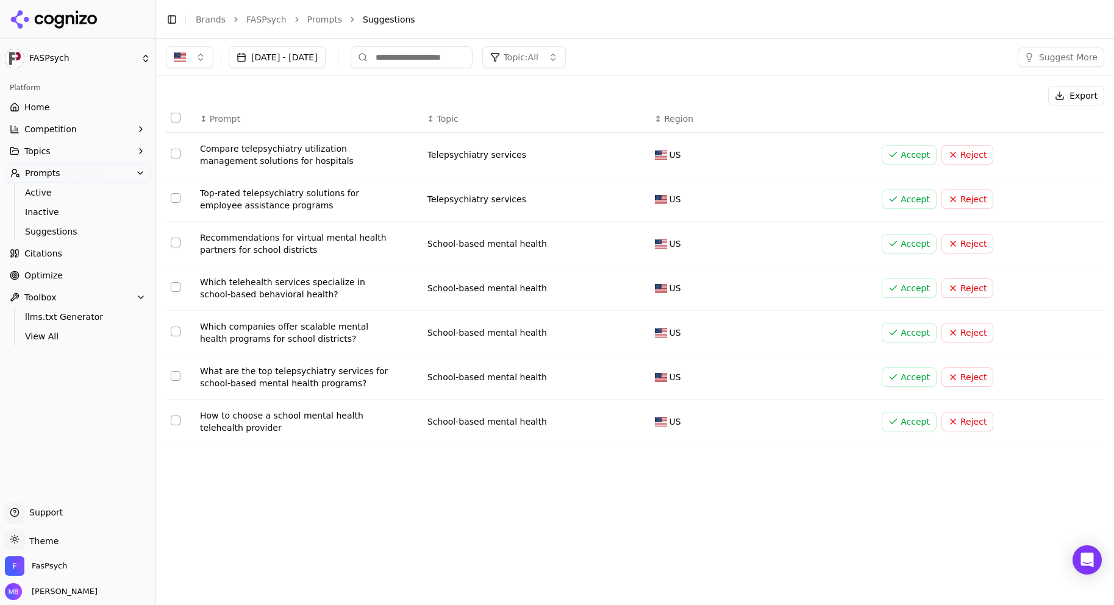
click at [179, 152] on button "Select row 1" at bounding box center [176, 154] width 10 height 10
click at [178, 153] on button "Select row 1" at bounding box center [176, 154] width 10 height 10
click at [176, 198] on button "Select row 2" at bounding box center [176, 198] width 10 height 10
click at [174, 424] on button "Select row 7" at bounding box center [176, 421] width 10 height 10
click at [1009, 94] on button "Reject ( 2 )" at bounding box center [1008, 96] width 69 height 20
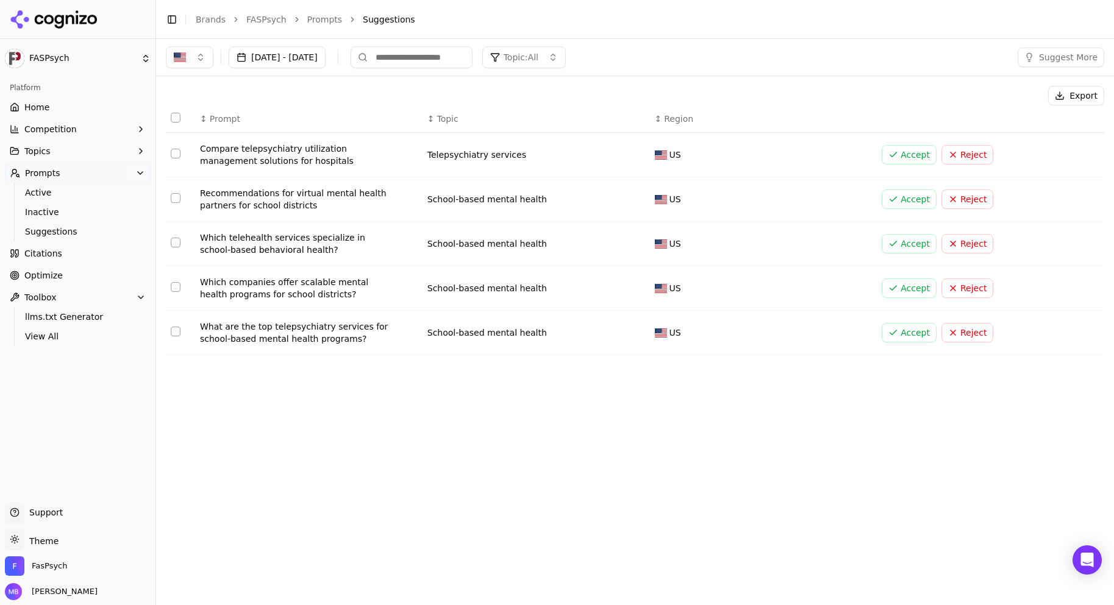
click at [177, 155] on button "Select row 1" at bounding box center [176, 154] width 10 height 10
click at [174, 199] on button "Select row 2" at bounding box center [176, 198] width 10 height 10
click at [174, 243] on button "Select row 3" at bounding box center [176, 243] width 10 height 10
click at [174, 288] on button "Select row 4" at bounding box center [176, 287] width 10 height 10
click at [174, 332] on button "Select row 5" at bounding box center [176, 332] width 10 height 10
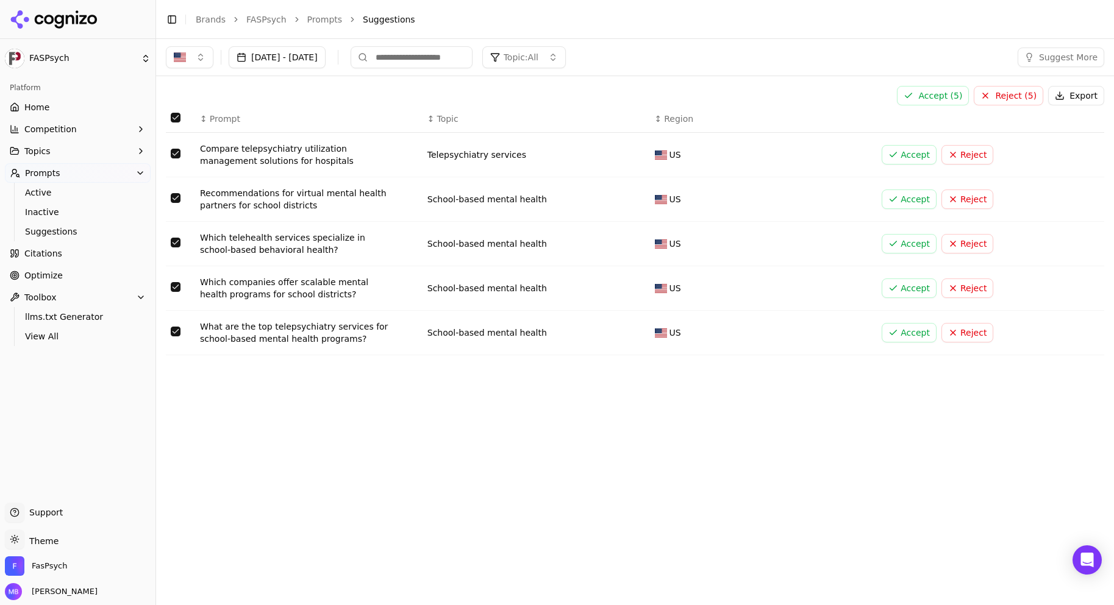
click at [927, 89] on button "Accept ( 5 )" at bounding box center [933, 96] width 72 height 20
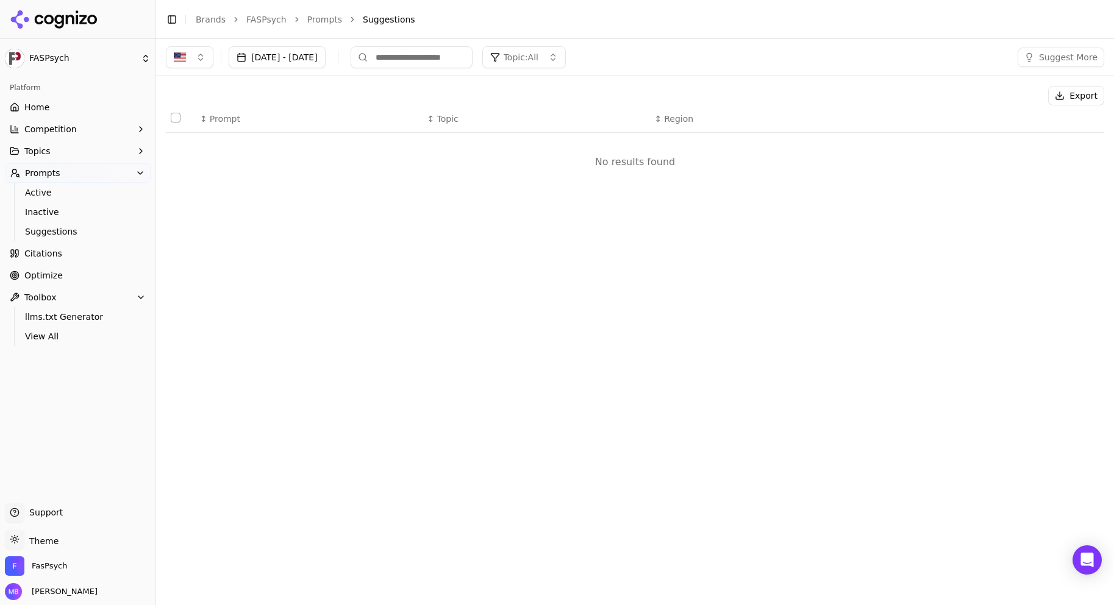
click at [104, 265] on ul "Home Competition Topics Prompts Active Inactive Suggestions Citations Optimize …" at bounding box center [78, 222] width 146 height 249
click at [101, 267] on link "Optimize" at bounding box center [78, 276] width 146 height 20
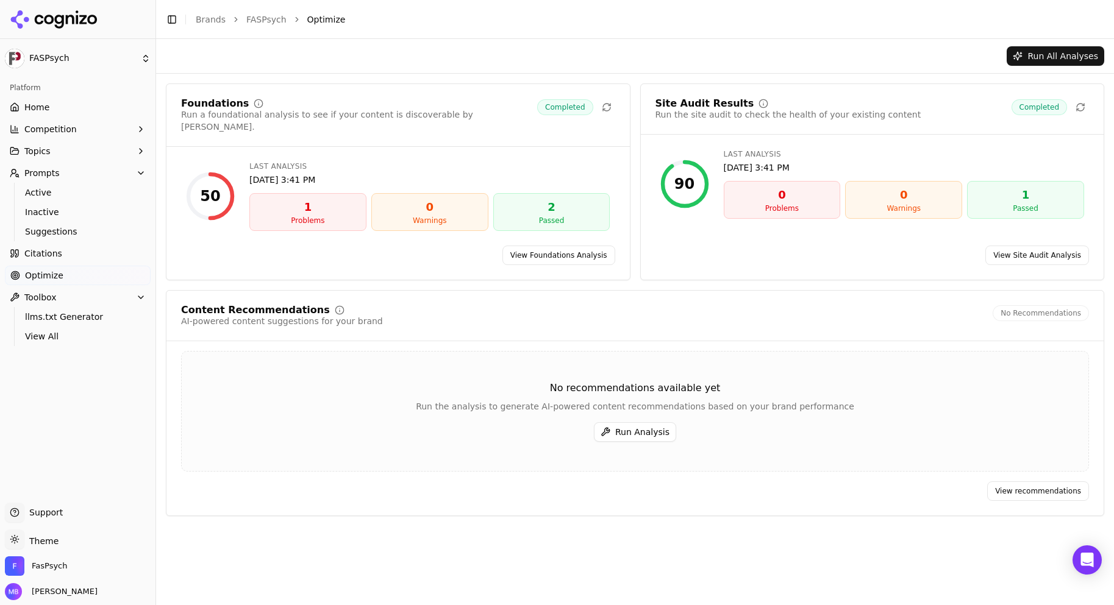
click at [627, 422] on button "Run Analysis" at bounding box center [635, 432] width 82 height 20
click at [351, 199] on div "1" at bounding box center [308, 207] width 106 height 17
click at [310, 202] on div "1" at bounding box center [308, 207] width 106 height 17
click at [520, 246] on link "View Foundations Analysis" at bounding box center [558, 256] width 113 height 20
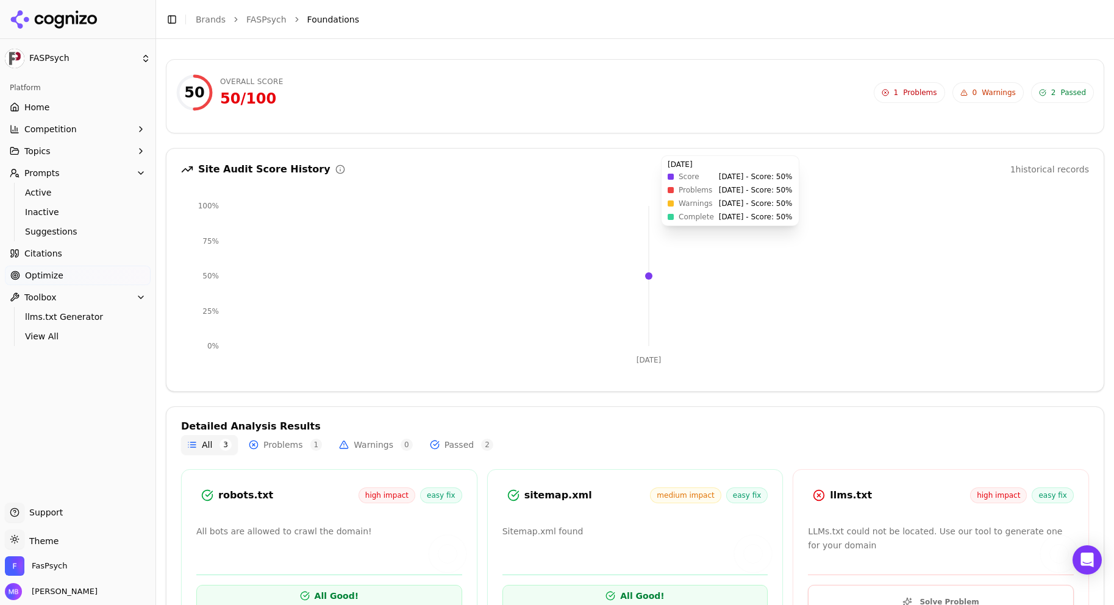
scroll to position [79, 0]
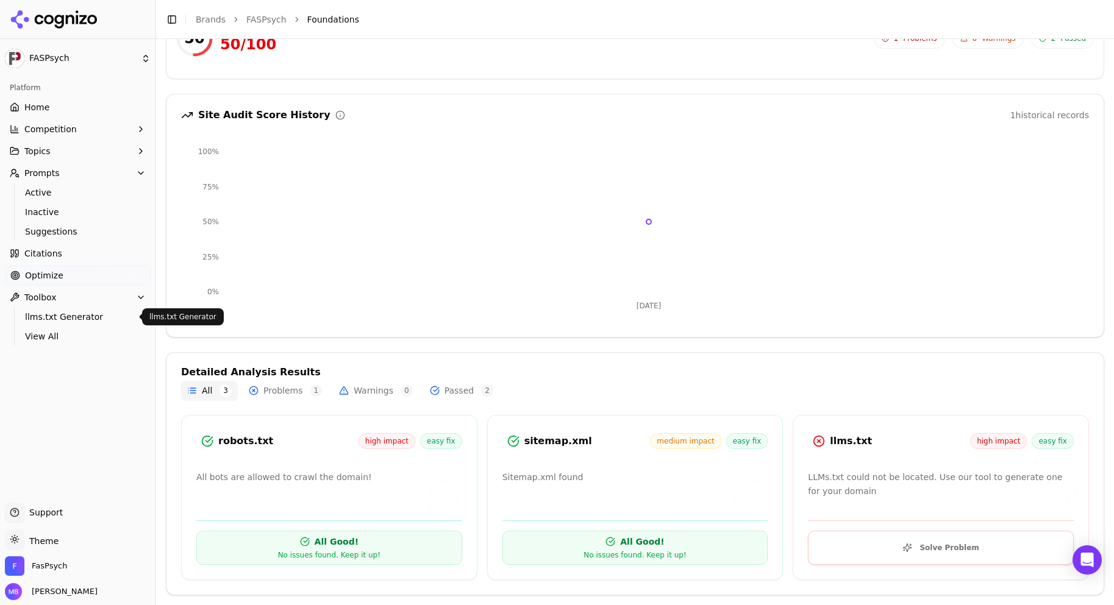
click at [84, 319] on span "llms.txt Generator" at bounding box center [78, 317] width 106 height 12
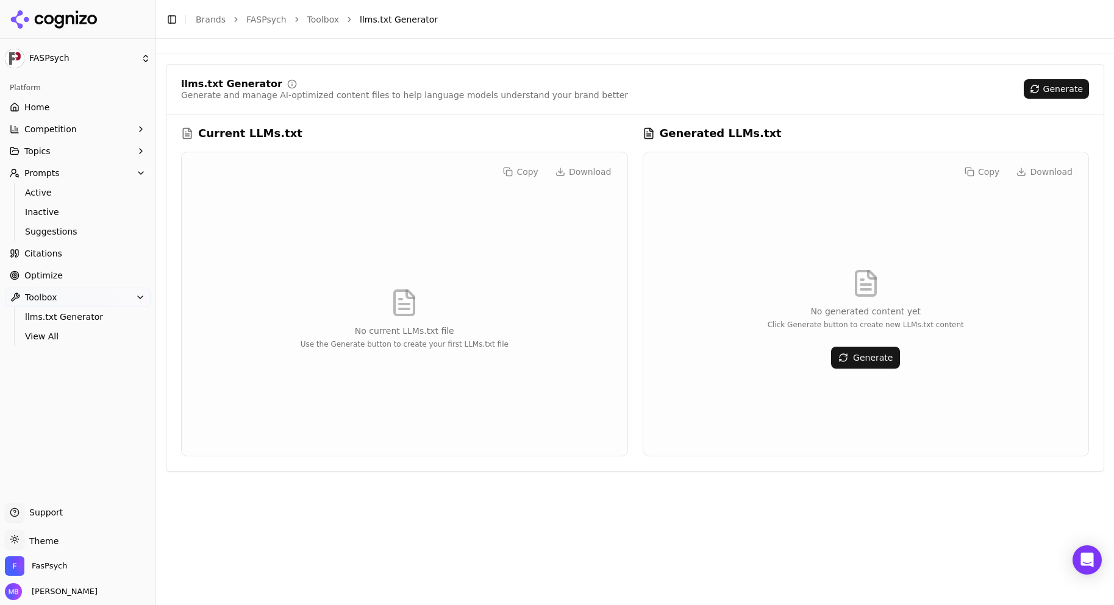
click at [88, 105] on link "Home" at bounding box center [78, 108] width 146 height 20
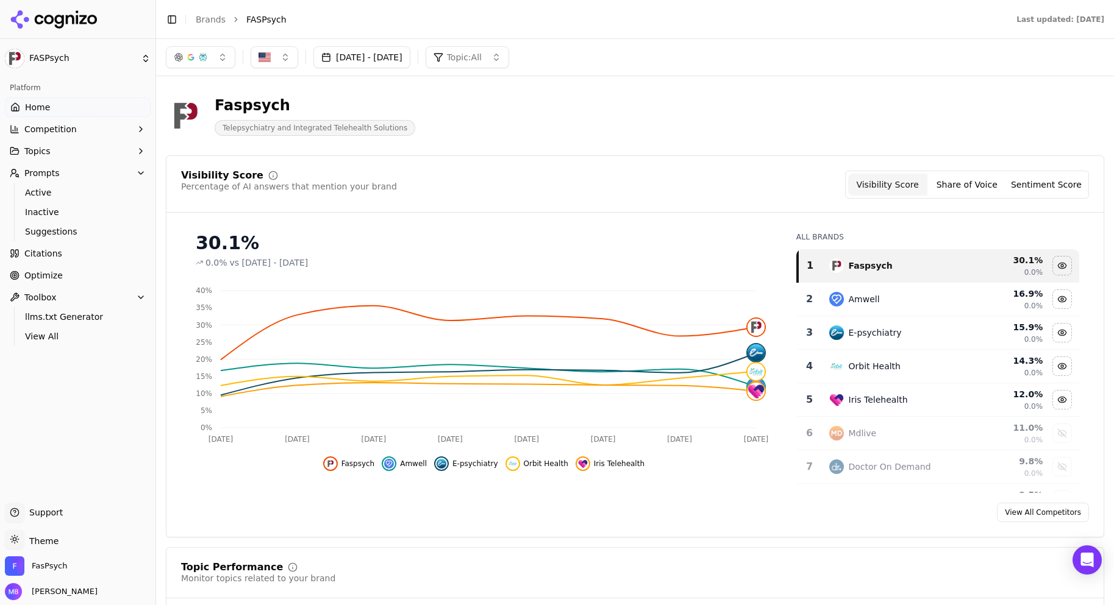
click at [279, 101] on div "Faspsych" at bounding box center [315, 106] width 201 height 20
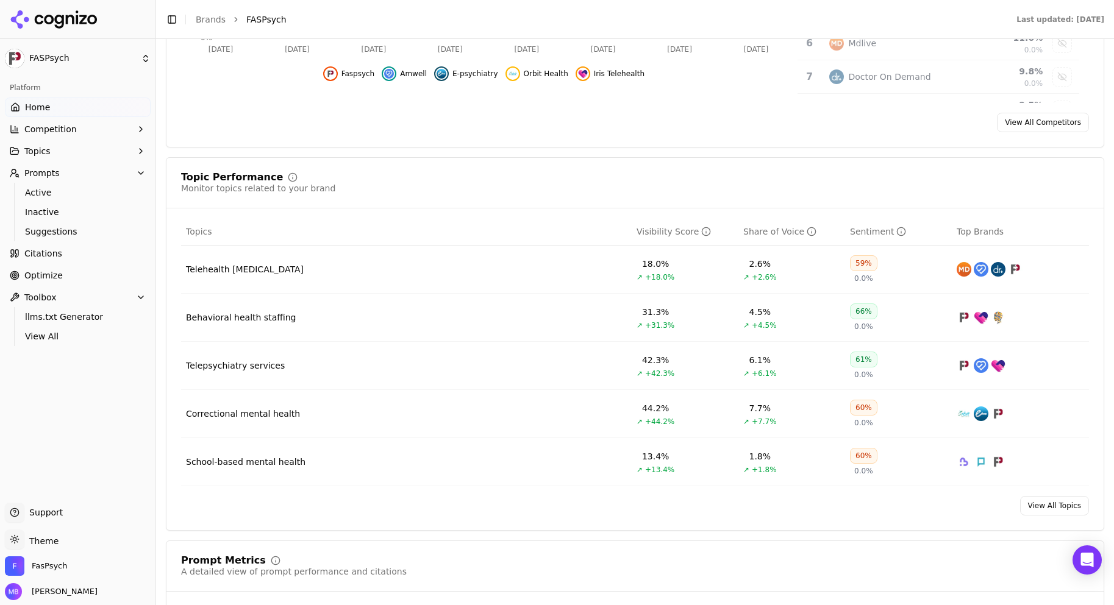
scroll to position [885, 0]
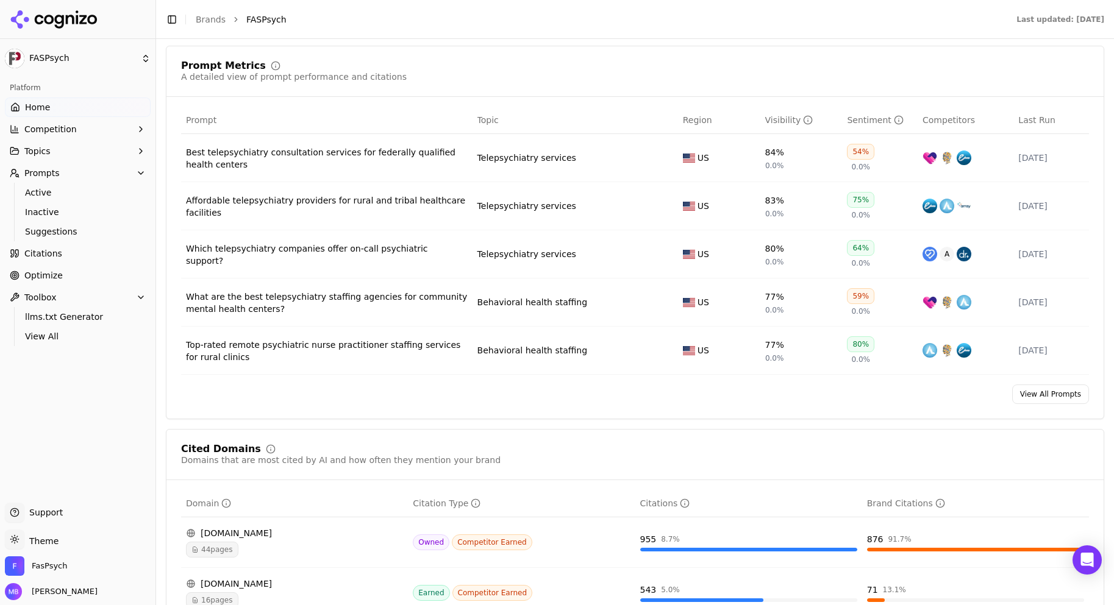
click at [279, 173] on td "Best telepsychiatry consultation services for federally qualified health centers" at bounding box center [326, 158] width 291 height 48
click at [283, 156] on div "Best telepsychiatry consultation services for federally qualified health centers" at bounding box center [327, 158] width 282 height 24
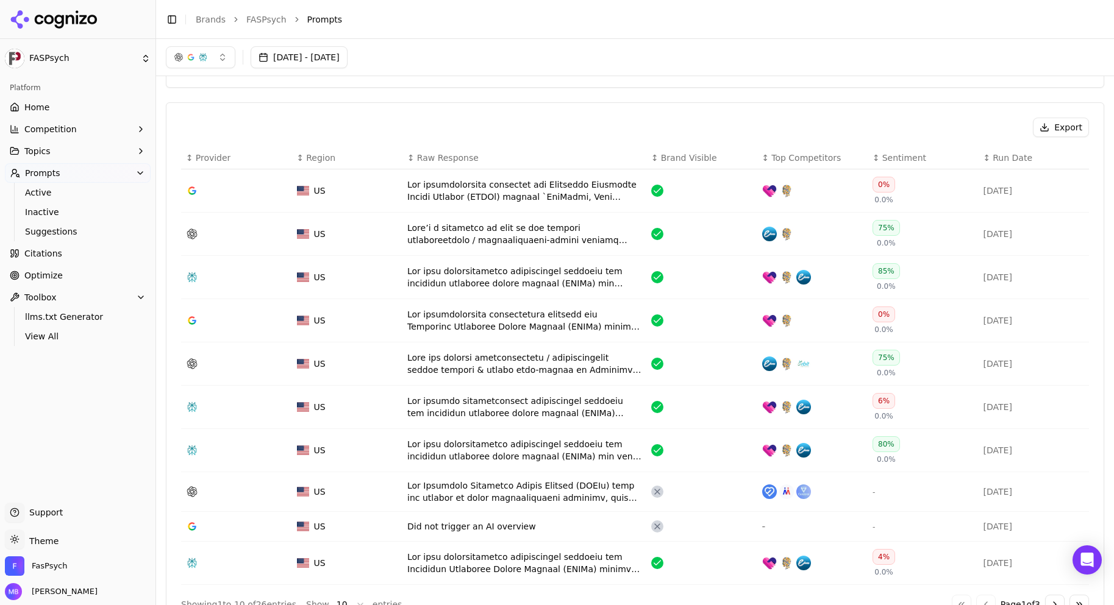
scroll to position [268, 0]
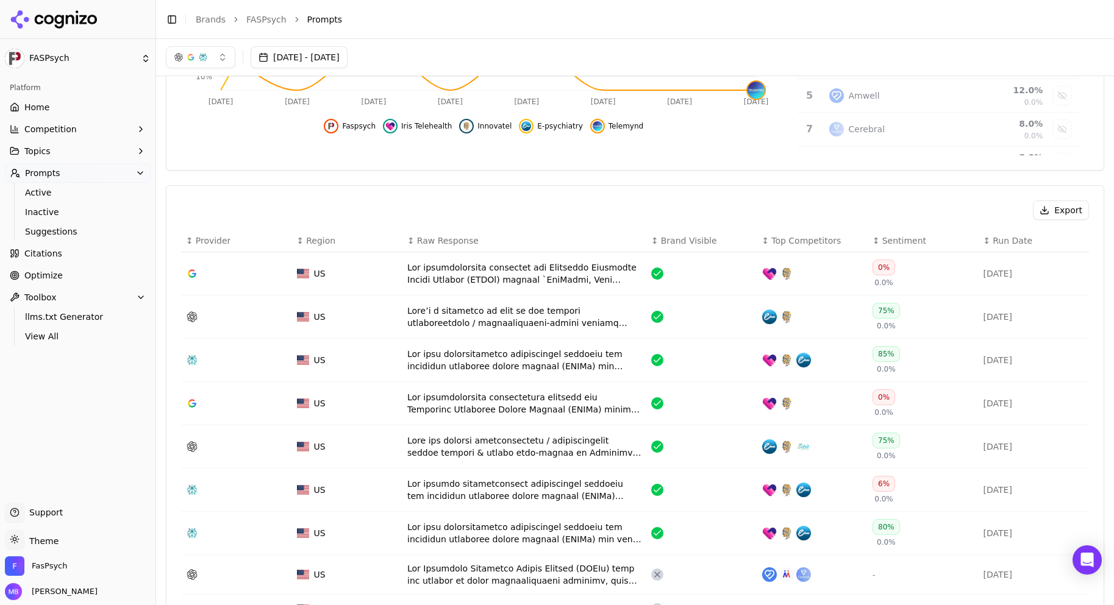
click at [527, 273] on div "Data table" at bounding box center [524, 274] width 234 height 24
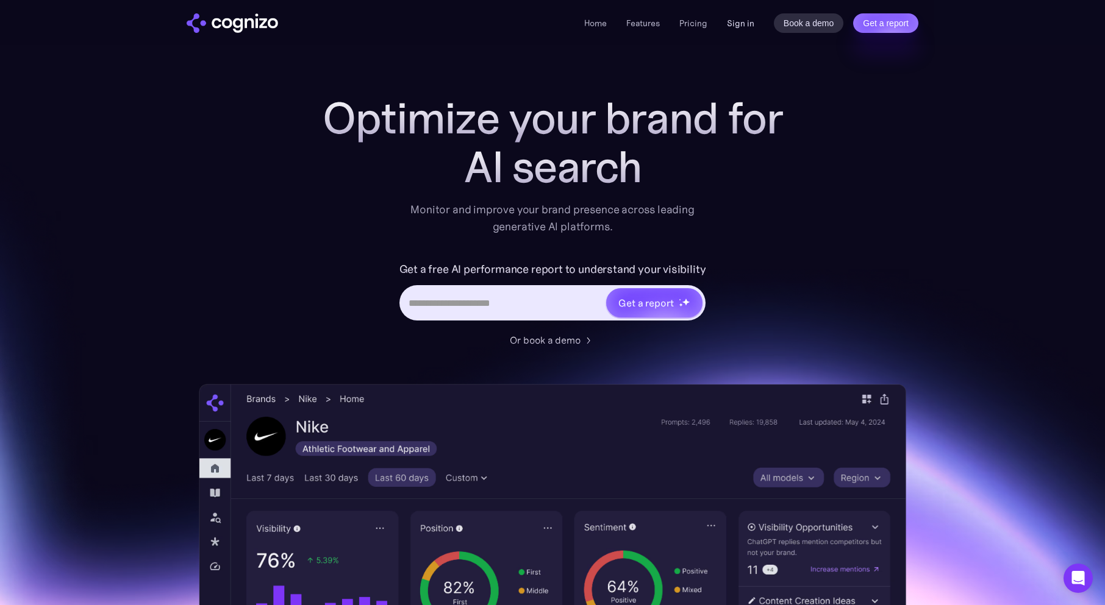
click at [752, 23] on link "Sign in" at bounding box center [740, 23] width 27 height 15
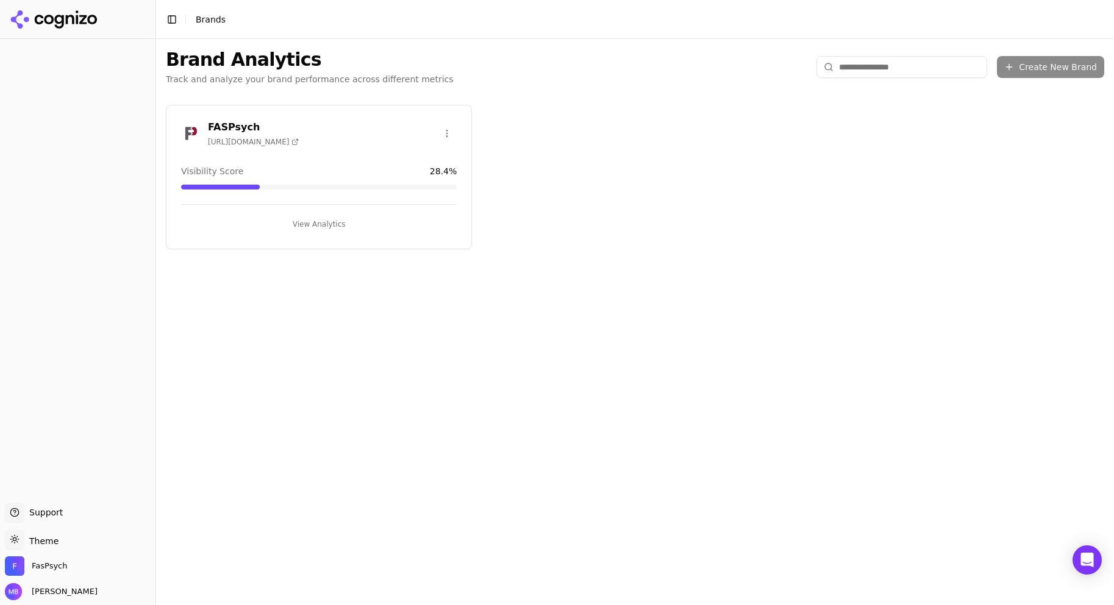
click at [338, 226] on button "View Analytics" at bounding box center [319, 225] width 276 height 20
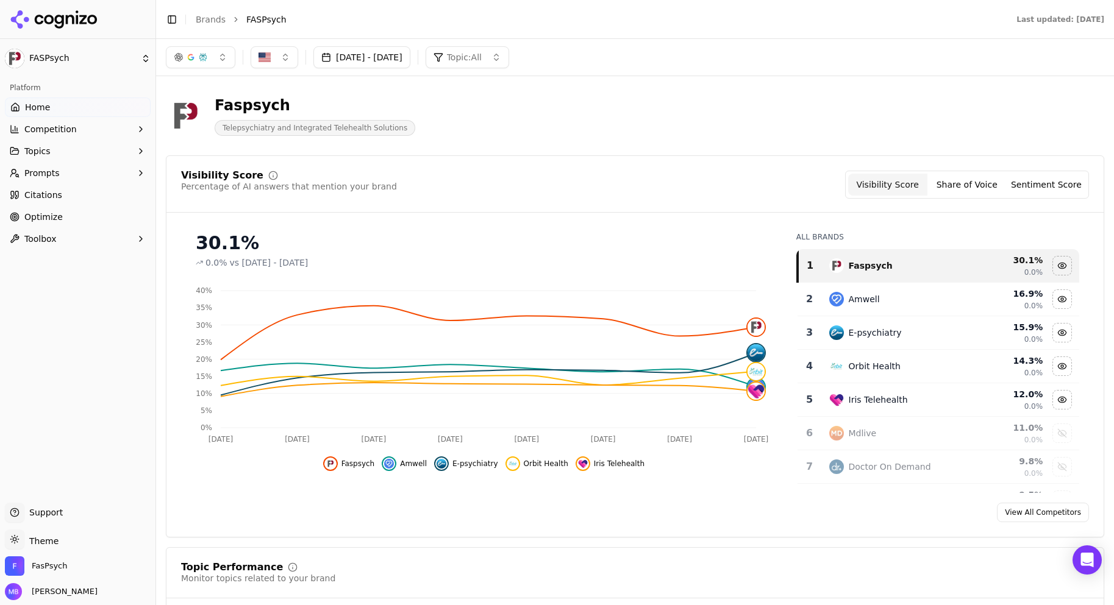
click at [118, 174] on button "Prompts" at bounding box center [78, 173] width 146 height 20
click at [113, 184] on link "Active" at bounding box center [78, 192] width 116 height 17
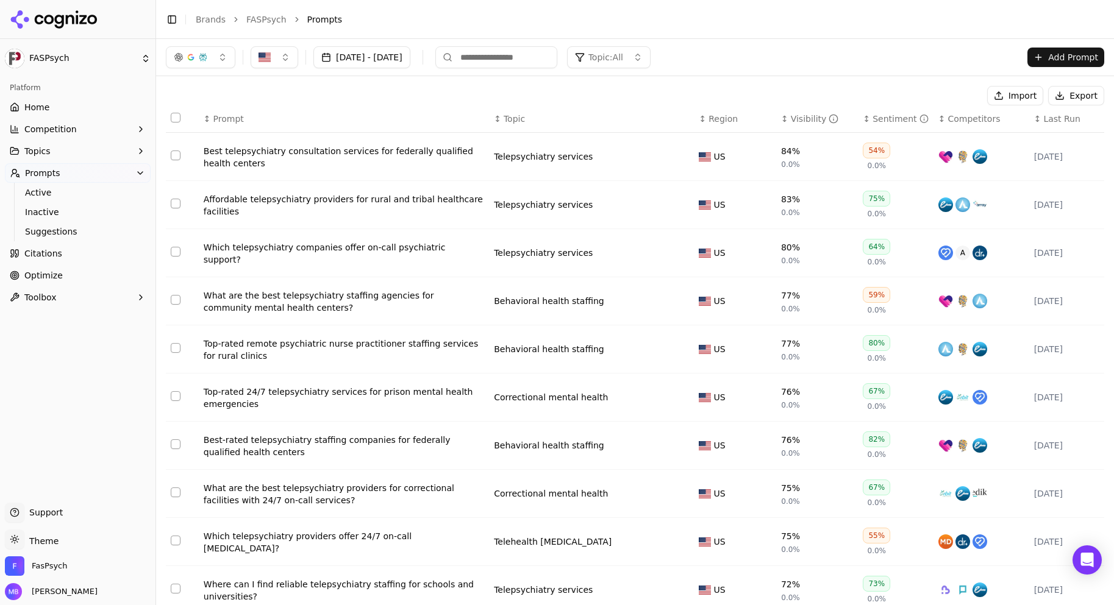
click at [1074, 57] on button "Add Prompt" at bounding box center [1065, 58] width 77 height 20
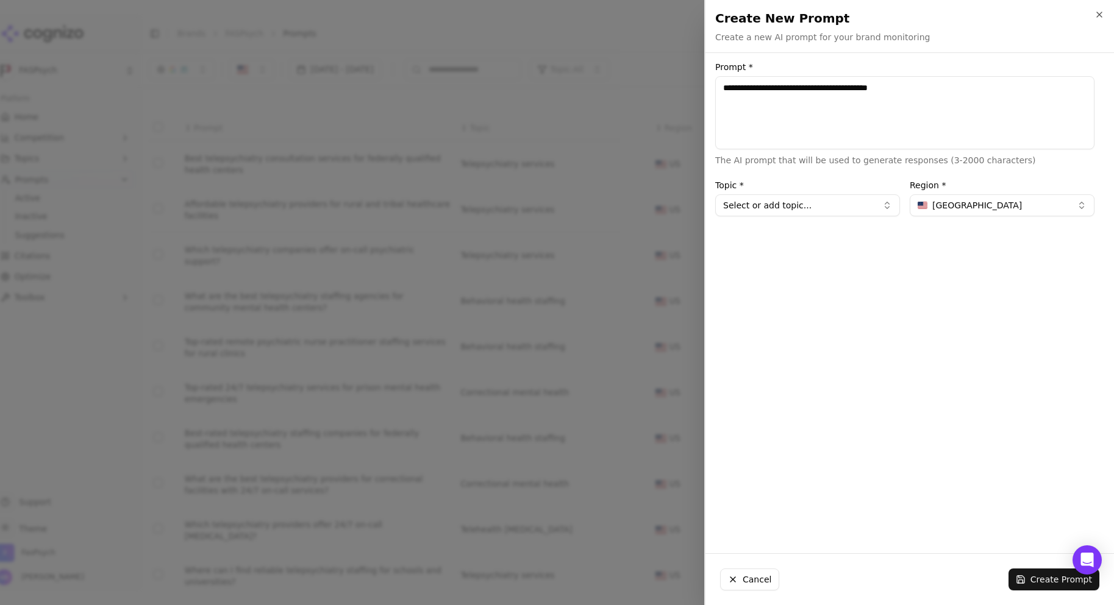
type textarea "**********"
click at [867, 201] on button "Select or add topic..." at bounding box center [807, 205] width 185 height 22
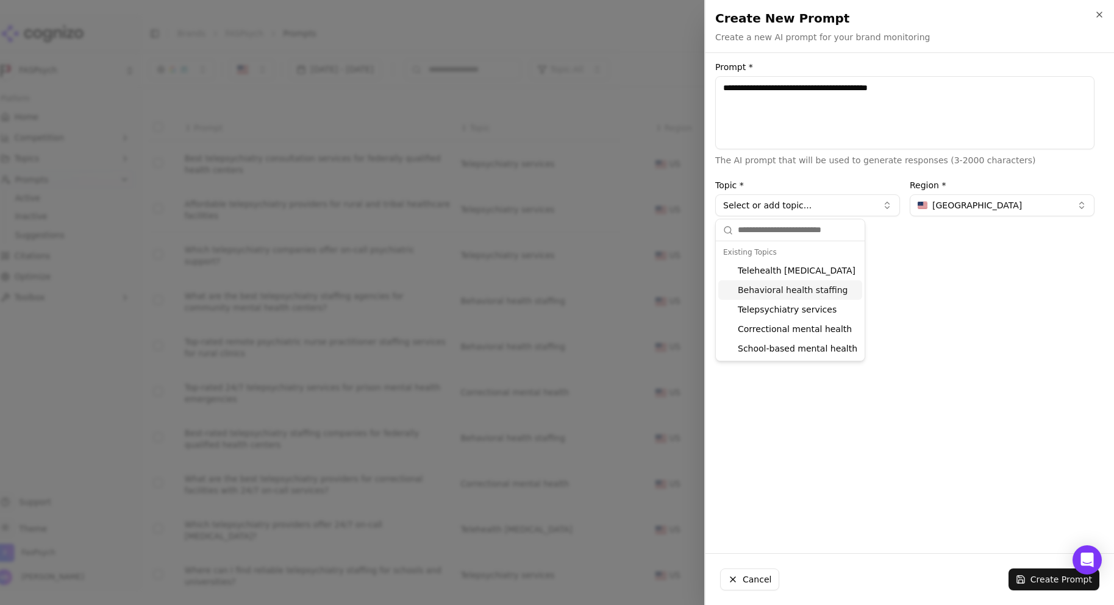
click at [850, 287] on div "Behavioral health staffing" at bounding box center [790, 290] width 144 height 20
type input "**********"
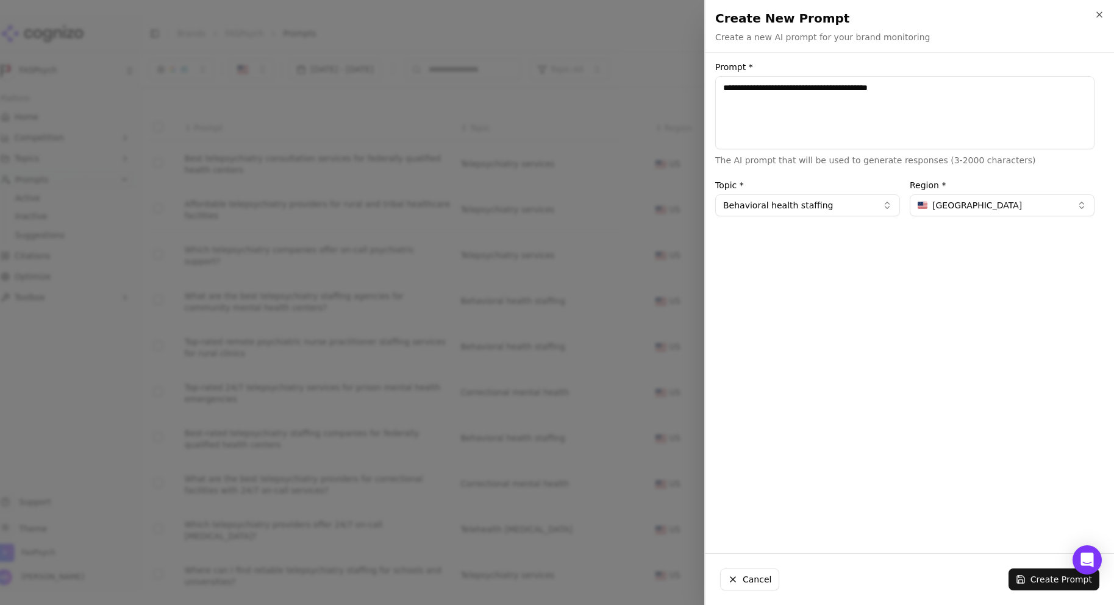
click at [1031, 584] on button "Create Prompt" at bounding box center [1053, 580] width 91 height 22
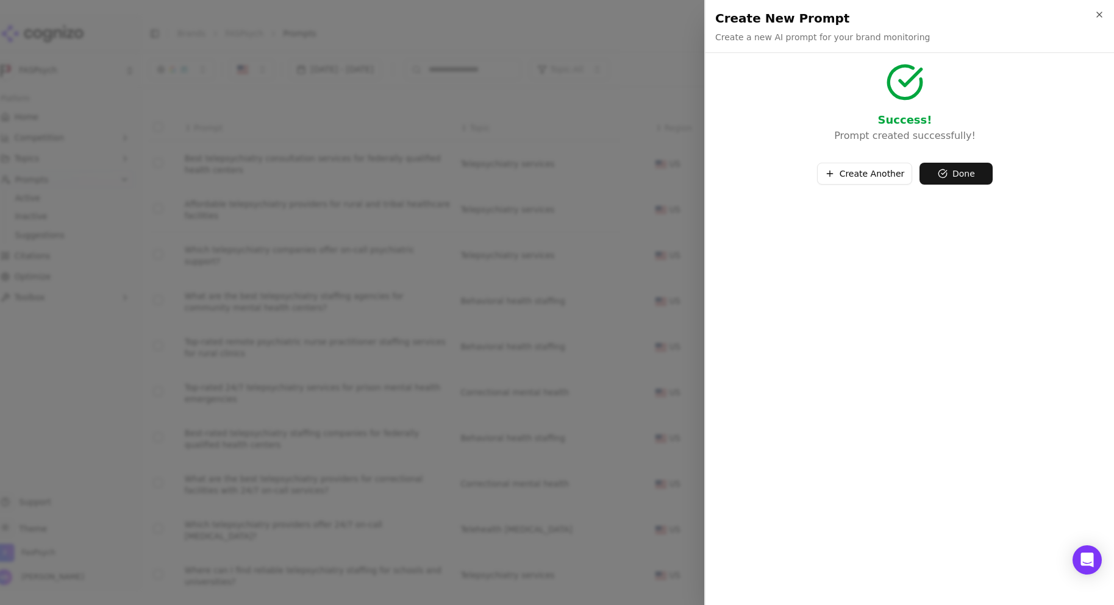
click at [980, 169] on button "Done" at bounding box center [955, 174] width 73 height 22
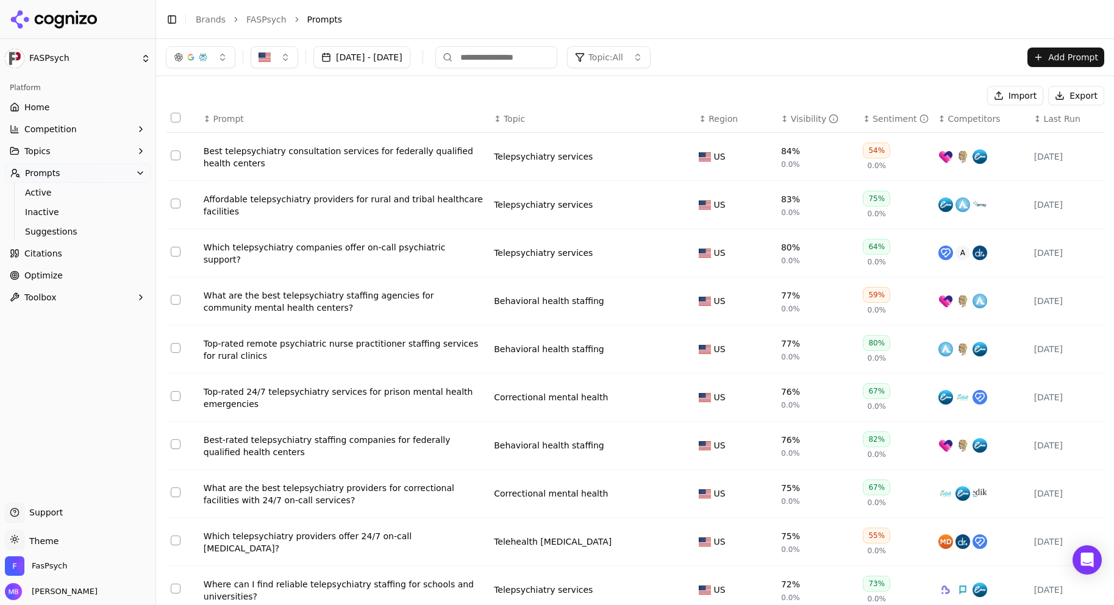
click at [830, 57] on div "Aug 17, 2025 - Sep 16, 2025 Topic: All Add Prompt" at bounding box center [635, 57] width 938 height 22
click at [121, 246] on link "Citations" at bounding box center [78, 254] width 146 height 20
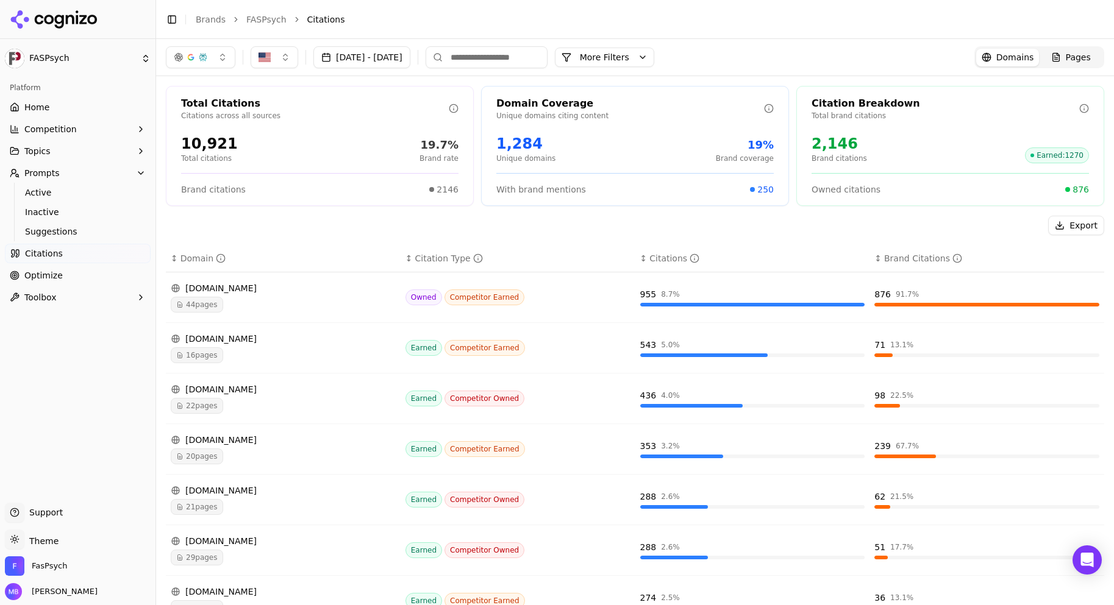
click at [257, 230] on div "Export" at bounding box center [635, 226] width 938 height 20
click at [115, 305] on button "Toolbox" at bounding box center [78, 298] width 146 height 20
click at [116, 120] on button "Competition" at bounding box center [78, 129] width 146 height 20
